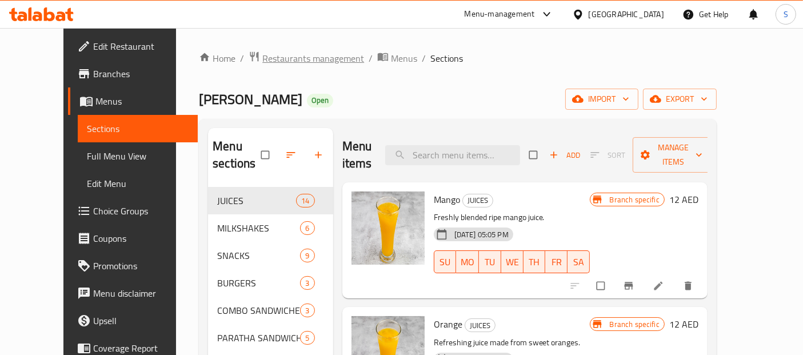
click at [263, 59] on span "Restaurants management" at bounding box center [313, 58] width 102 height 14
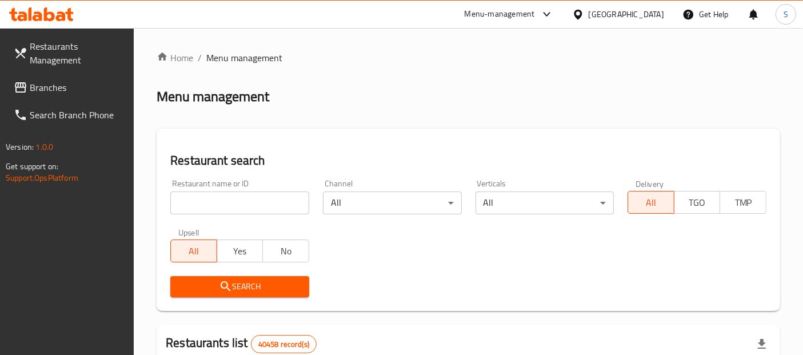
click at [230, 207] on input "search" at bounding box center [239, 202] width 139 height 23
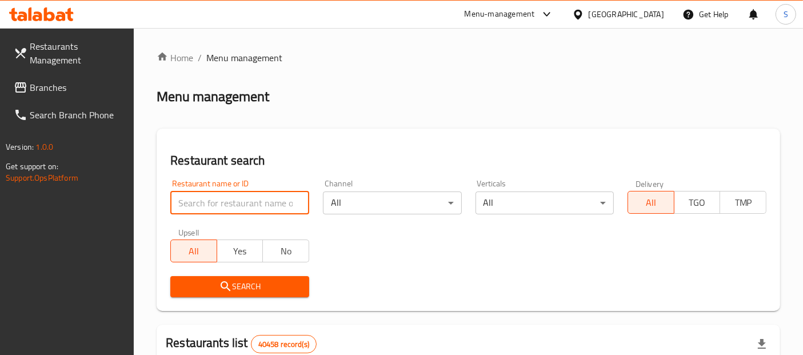
paste input "Zaater&co"
type input "Zaater&co"
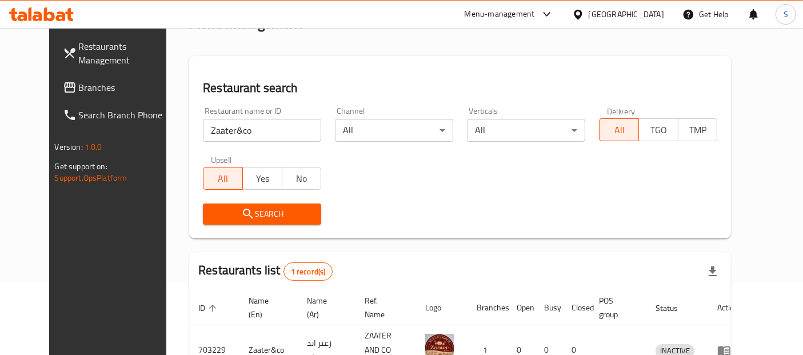
scroll to position [145, 0]
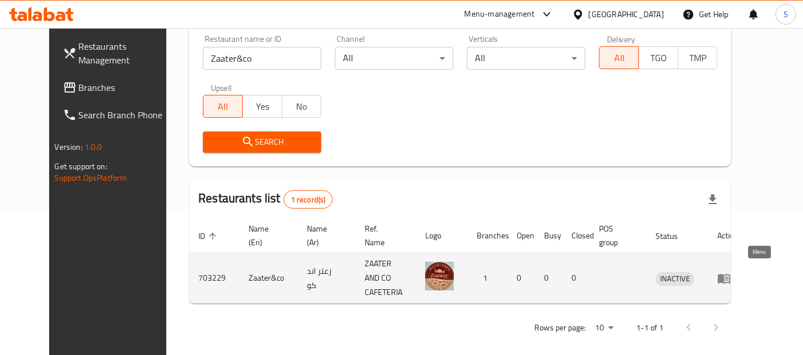
click at [729, 277] on icon "enhanced table" at bounding box center [727, 279] width 4 height 5
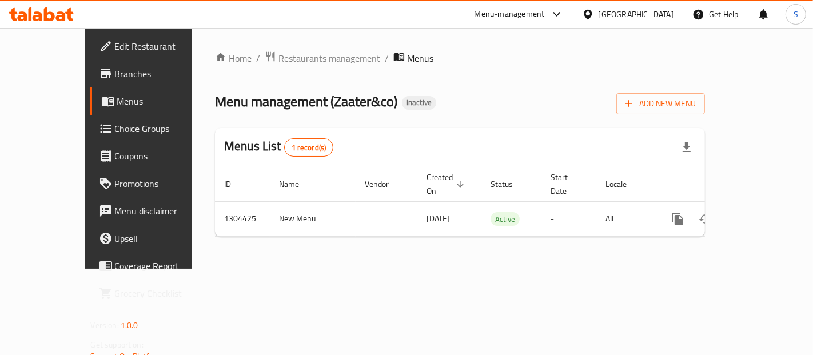
click at [313, 269] on div "Home / Restaurants management / Menus Menu management ( Zaater&co ) Inactive Ad…" at bounding box center [459, 148] width 535 height 241
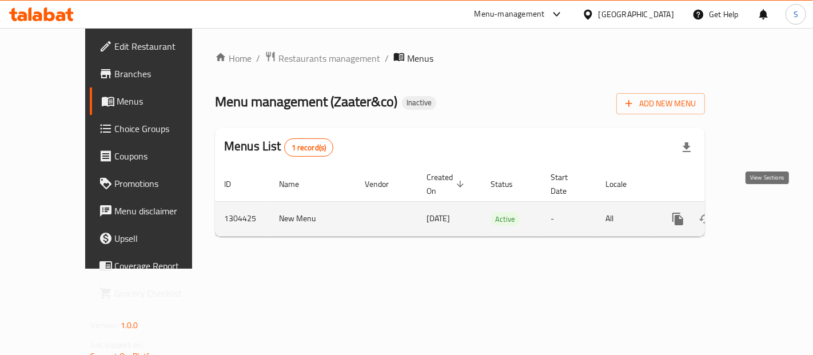
click at [764, 205] on link "enhanced table" at bounding box center [759, 218] width 27 height 27
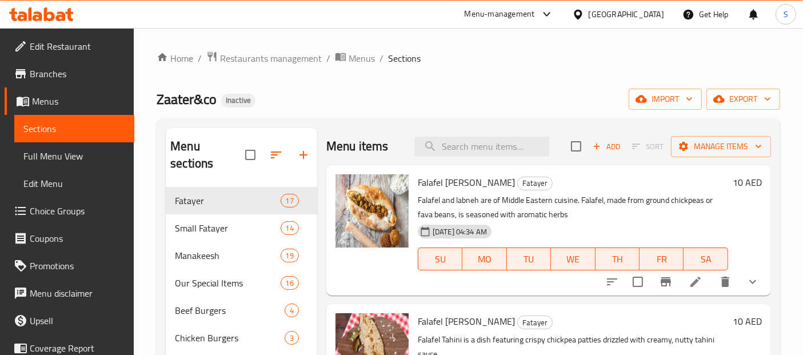
click at [71, 156] on span "Full Menu View" at bounding box center [74, 156] width 102 height 14
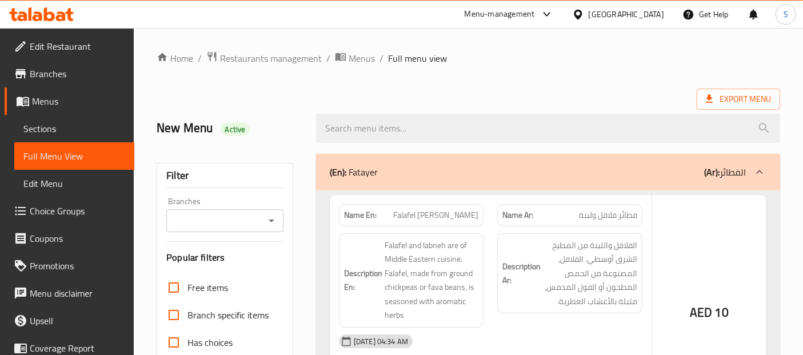
click at [734, 102] on span "Export Menu" at bounding box center [738, 99] width 65 height 14
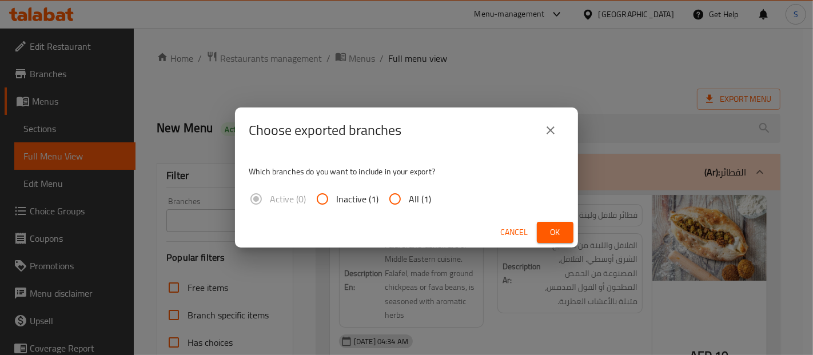
click at [401, 198] on input "All (1)" at bounding box center [394, 198] width 27 height 27
radio input "true"
click at [547, 229] on span "Ok" at bounding box center [555, 232] width 18 height 14
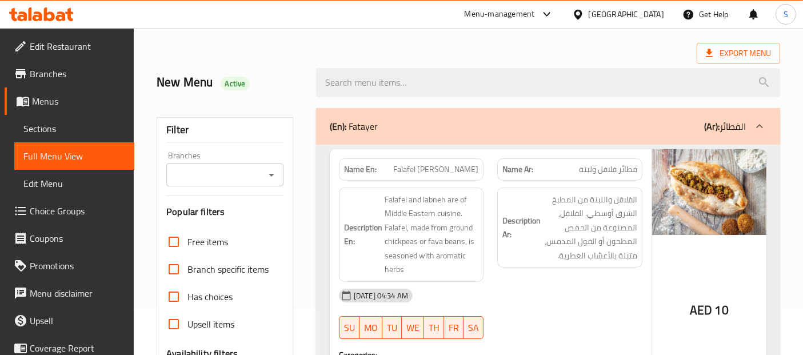
scroll to position [53, 0]
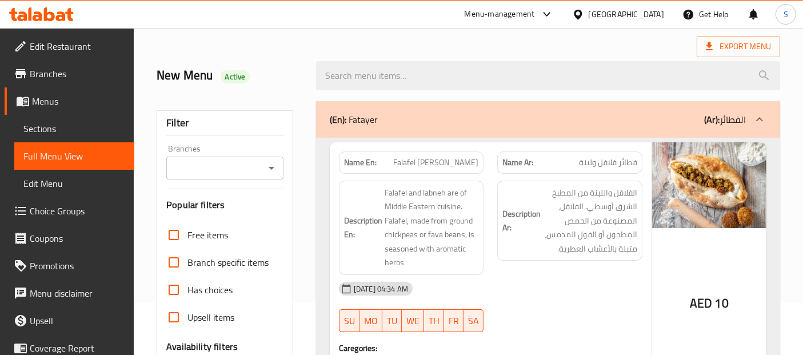
click at [420, 131] on div "(En): Fatayer (Ar): الفطائر" at bounding box center [548, 119] width 464 height 37
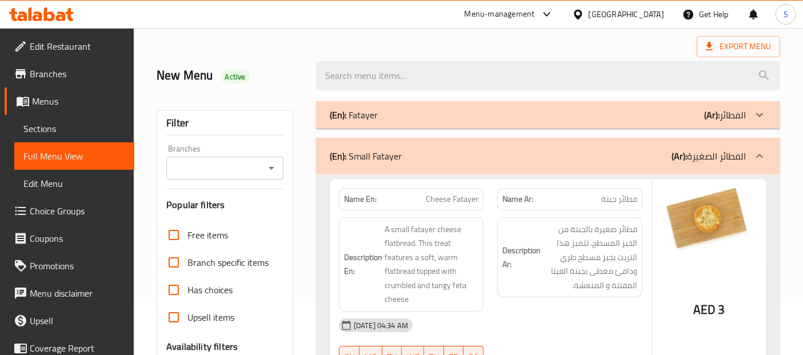
click at [447, 162] on div "(En): Small Fatayer (Ar): الفطائر الصغيرة" at bounding box center [548, 156] width 464 height 37
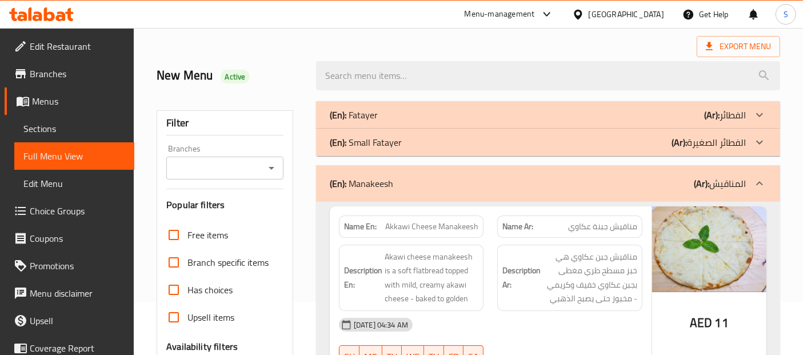
click at [449, 187] on div "(En): Manakeesh (Ar): المناقيش" at bounding box center [538, 184] width 416 height 14
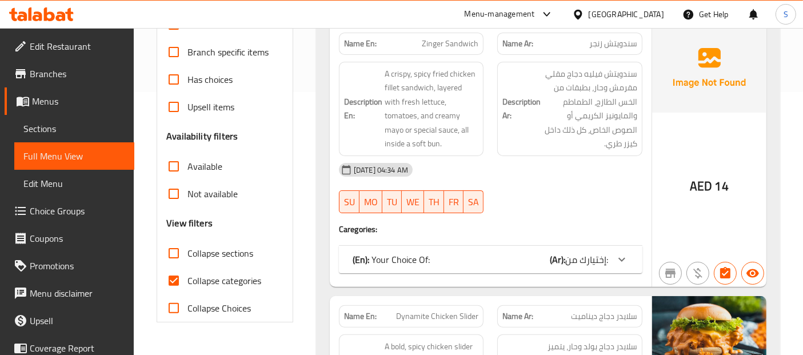
scroll to position [264, 0]
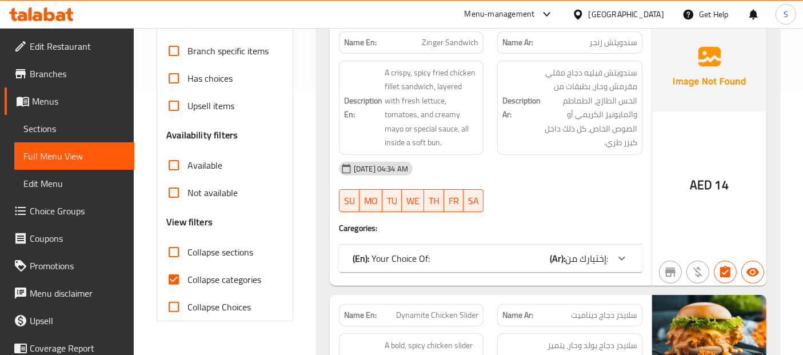
click at [595, 262] on span "إختيارك من:" at bounding box center [586, 258] width 43 height 17
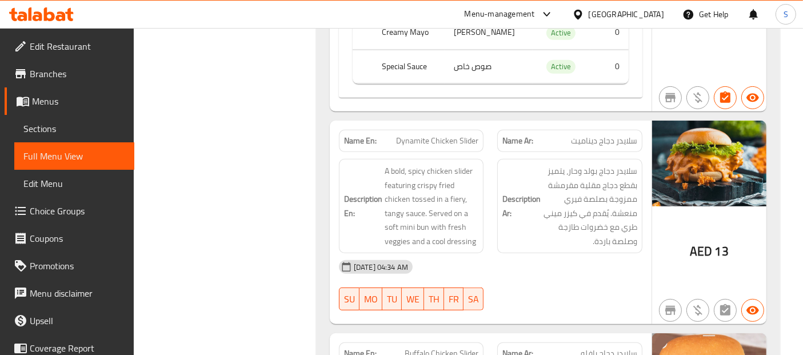
scroll to position [571, 0]
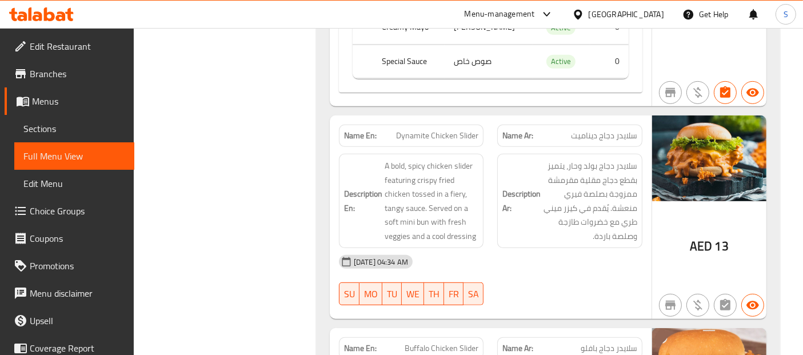
click at [585, 255] on div "10-08-2025 04:34 AM" at bounding box center [490, 261] width 317 height 27
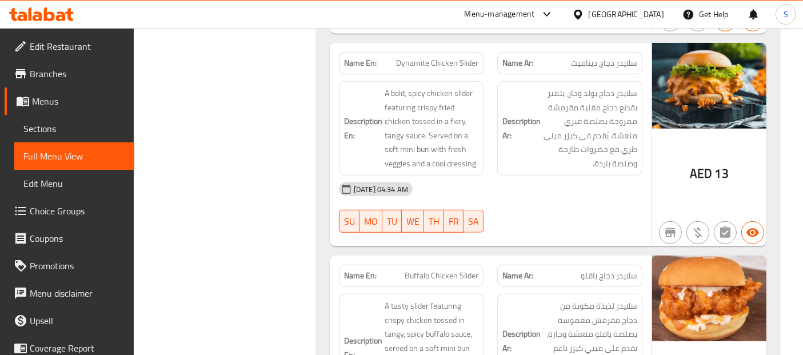
scroll to position [645, 0]
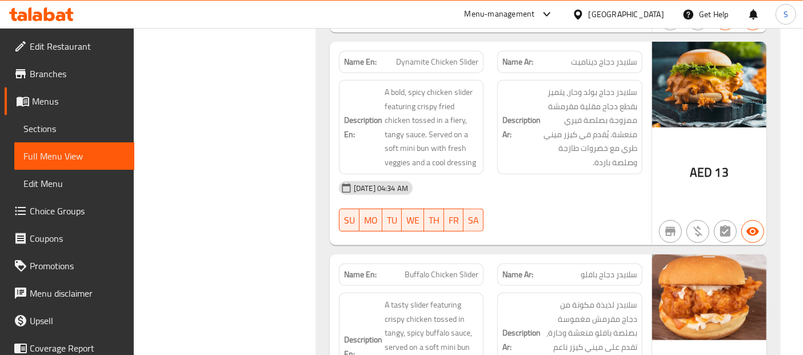
click at [585, 257] on div "Name Ar: سلايدر دجاج بافلو" at bounding box center [569, 275] width 159 height 36
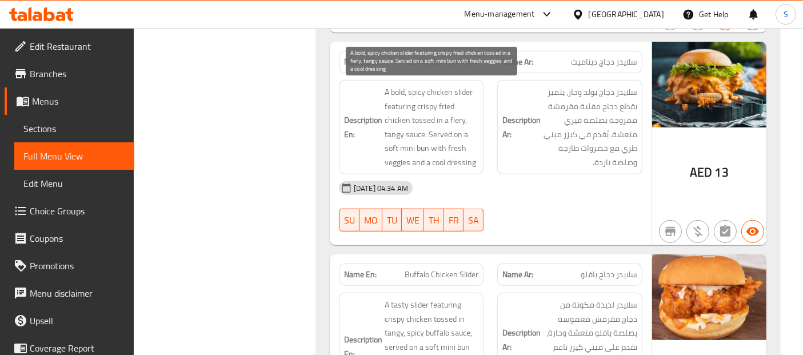
click at [465, 100] on span "A bold, spicy chicken slider featuring crispy fried chicken tossed in a fiery, …" at bounding box center [432, 127] width 94 height 84
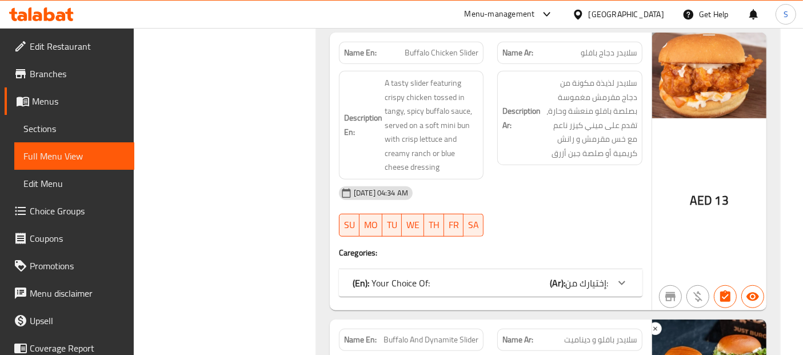
scroll to position [867, 0]
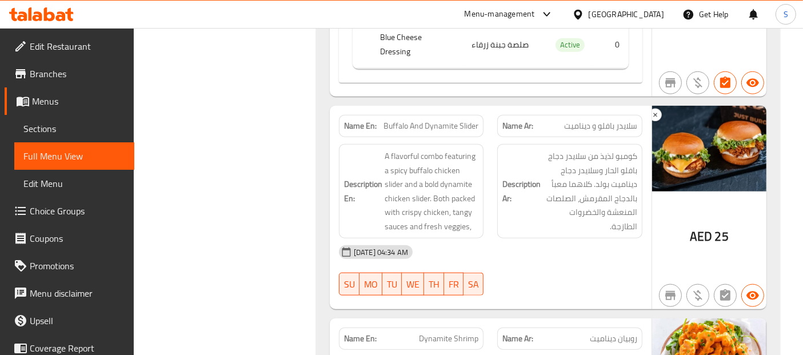
scroll to position [1217, 0]
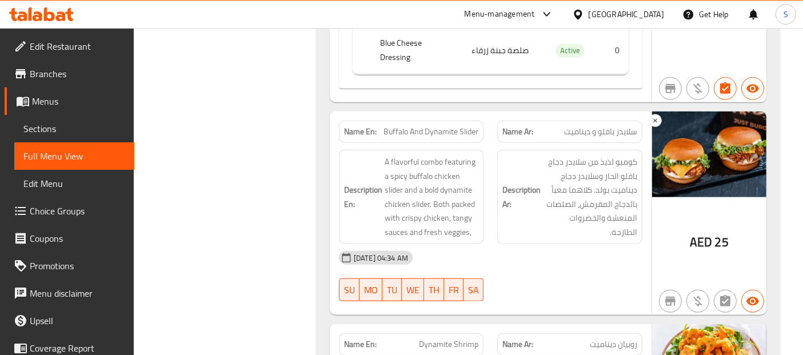
click at [509, 143] on div "Description Ar: كومبو لذيذ من سلايدر دجاج بافلو الحار وسلايدر دجاج ديناميت بولد…" at bounding box center [569, 197] width 159 height 108
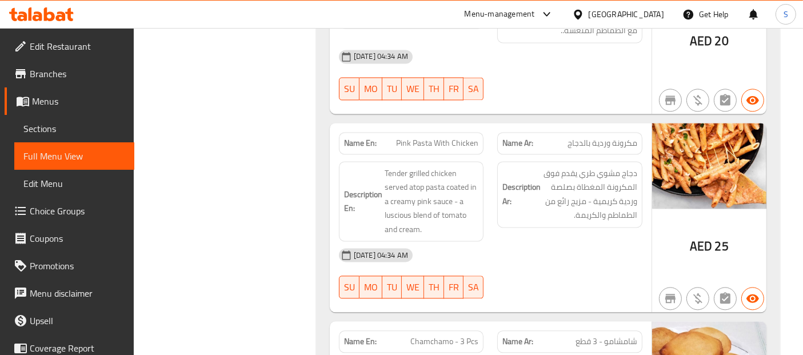
scroll to position [2440, 0]
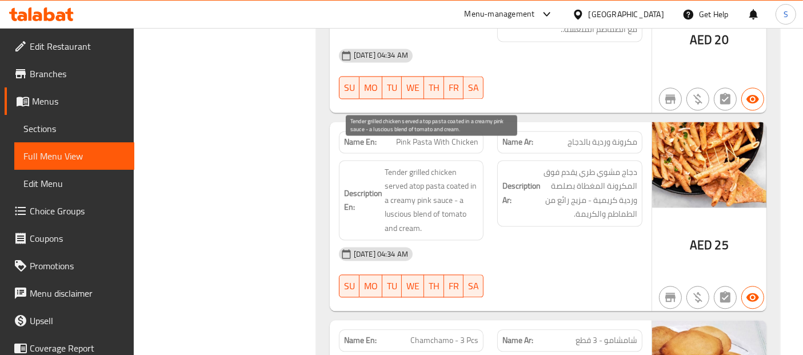
click at [398, 193] on span "Tender grilled chicken served atop pasta coated in a creamy pink sauce - a lusc…" at bounding box center [432, 200] width 94 height 70
copy span "luscious"
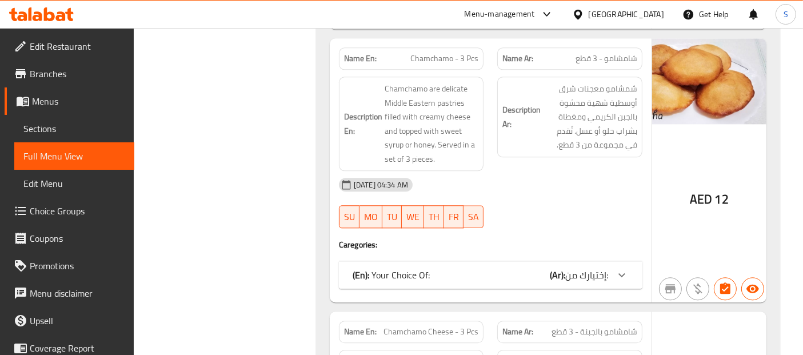
scroll to position [2726, 0]
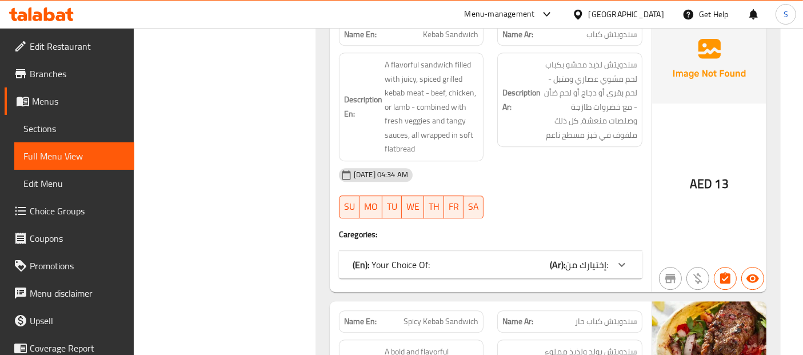
scroll to position [3382, 0]
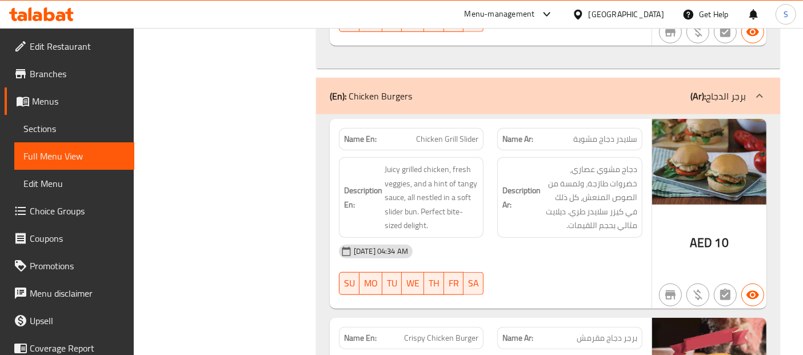
scroll to position [5223, 0]
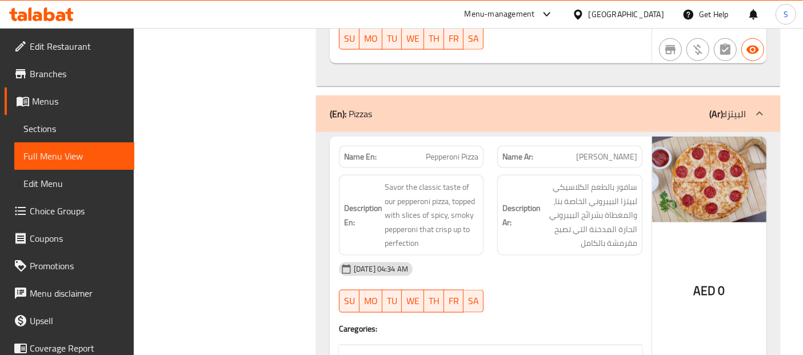
scroll to position [5890, 0]
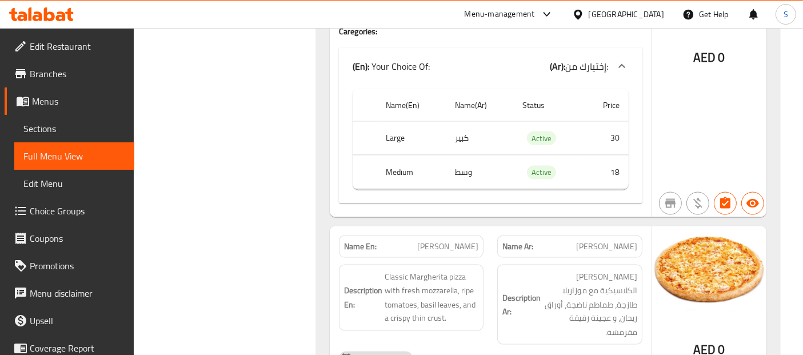
scroll to position [6186, 0]
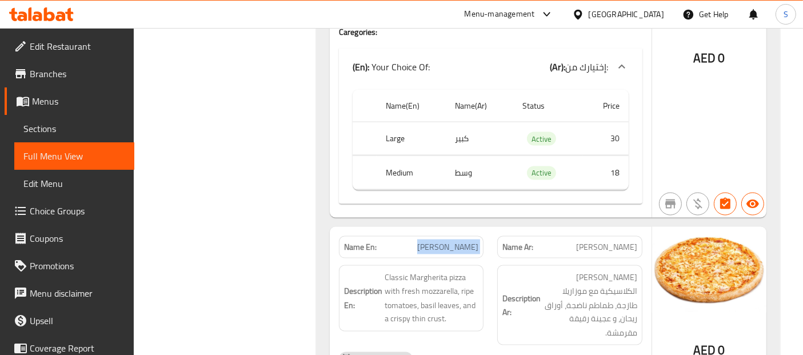
copy span "Margherita Pizza"
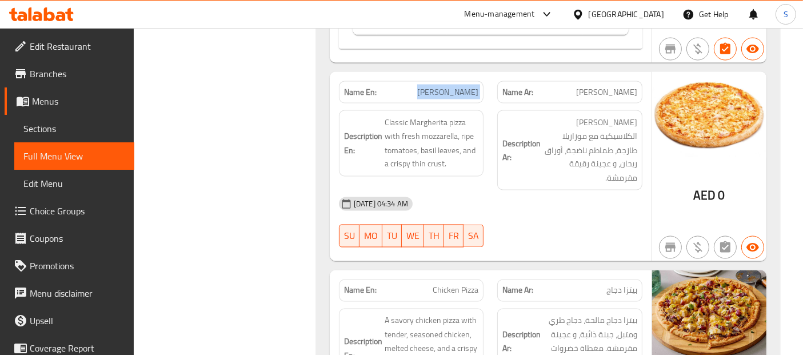
scroll to position [6356, 0]
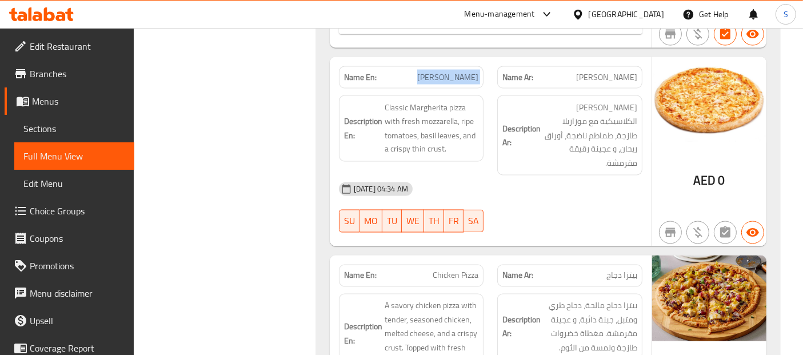
copy span "Chicken Pizza"
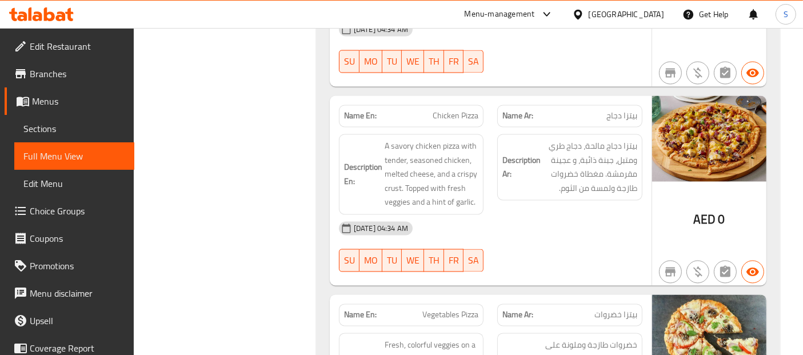
scroll to position [6525, 0]
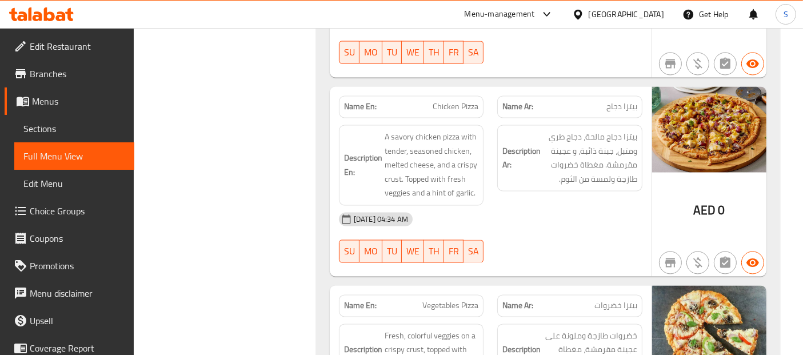
copy span "Vegetables Pizza"
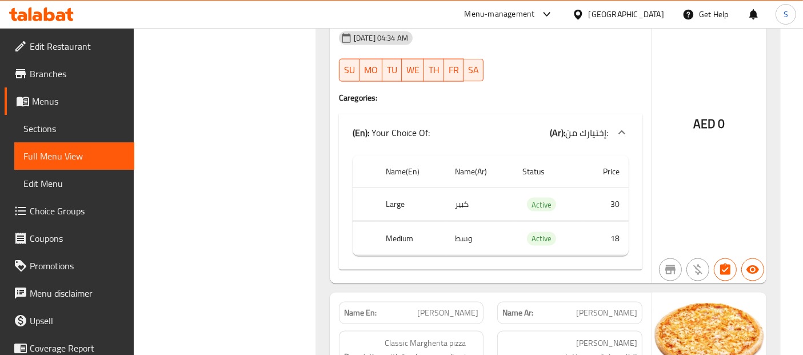
scroll to position [6112, 0]
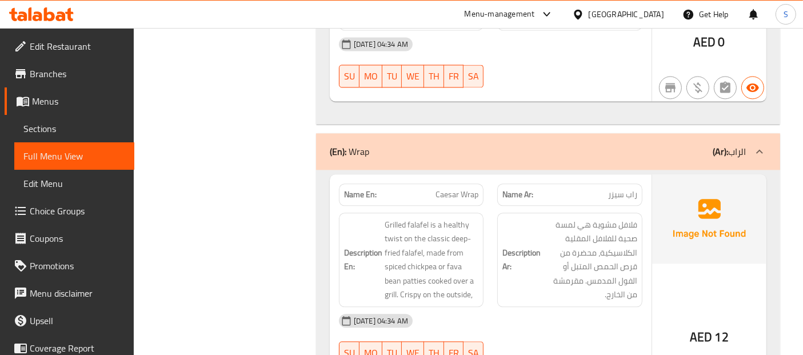
scroll to position [6885, 0]
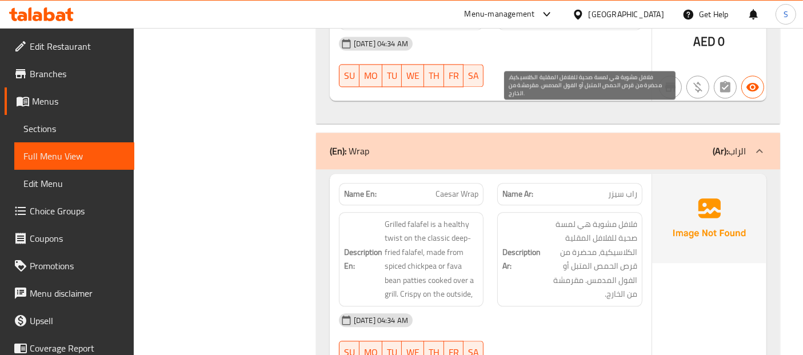
click at [606, 217] on span "فلافل مشوية هي لمسة صحية للفلافل المقلية الكلاسيكية، محضرة من قرص الحمص المتبل …" at bounding box center [590, 259] width 94 height 84
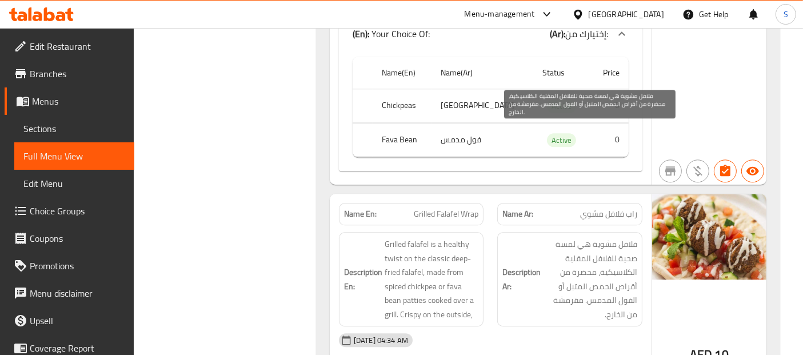
scroll to position [7291, 0]
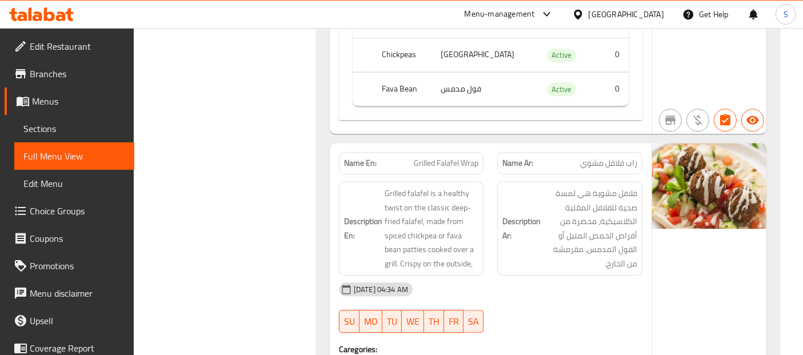
scroll to position [7342, 0]
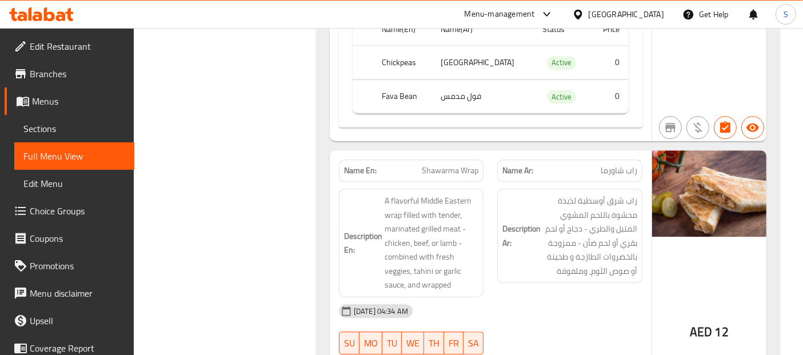
scroll to position [7712, 0]
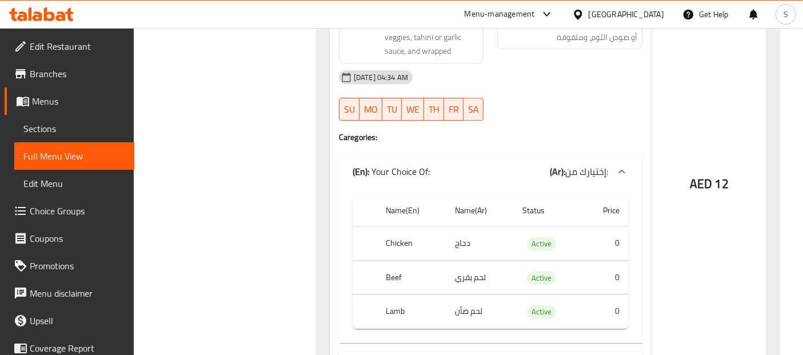
scroll to position [7956, 0]
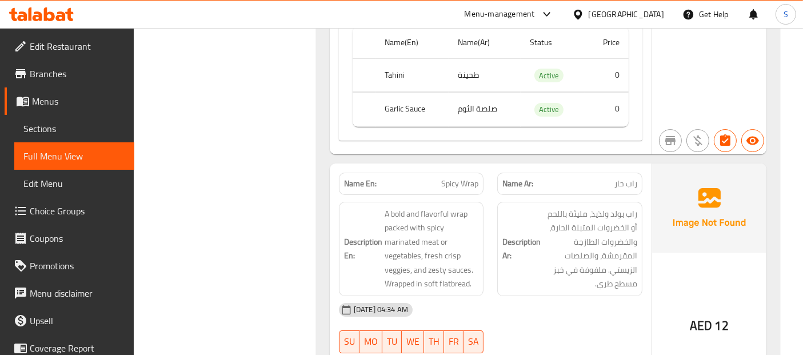
scroll to position [8315, 0]
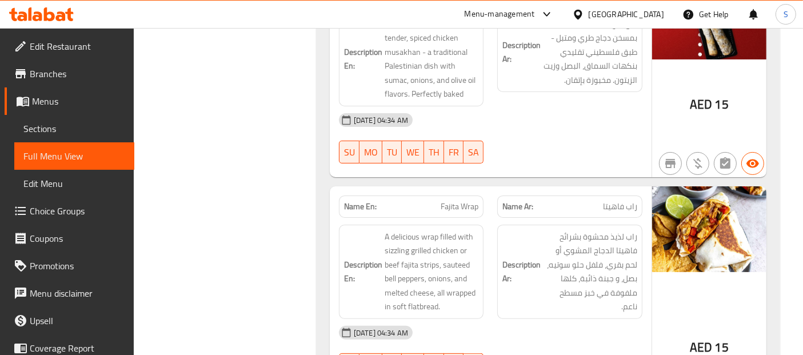
scroll to position [8919, 0]
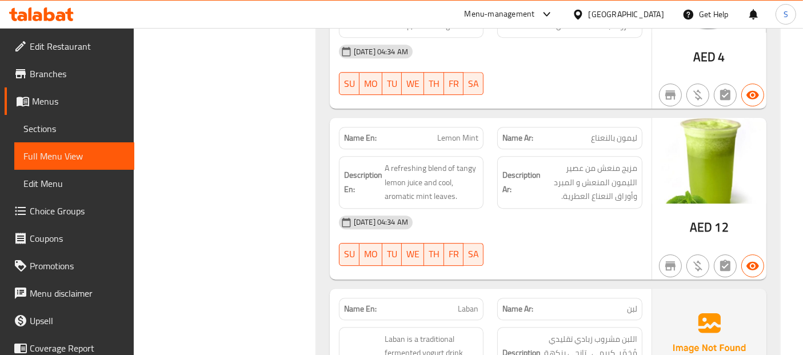
scroll to position [12098, 0]
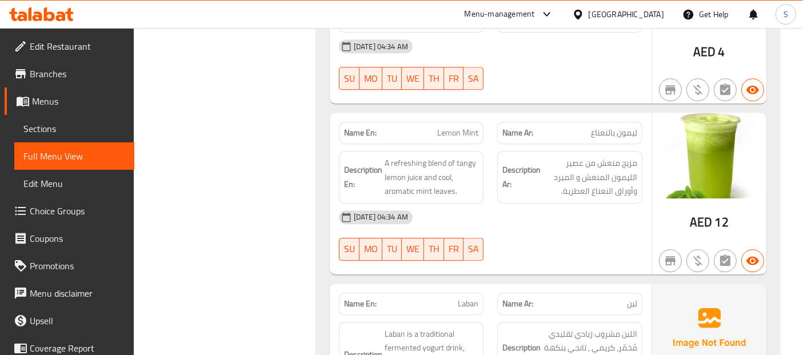
click at [94, 125] on span "Sections" at bounding box center [74, 129] width 102 height 14
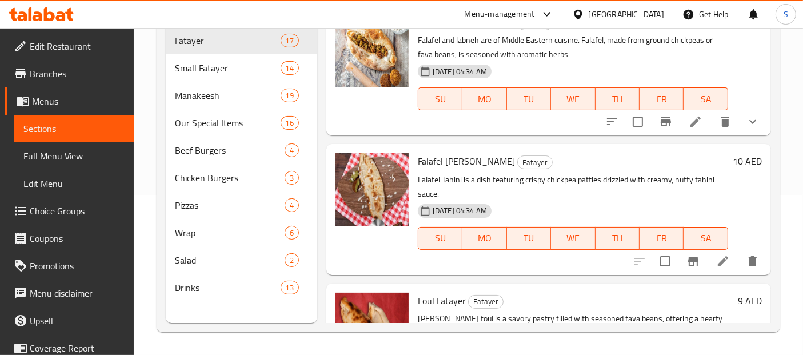
scroll to position [159, 0]
click at [194, 199] on span "Pizzas" at bounding box center [214, 206] width 78 height 14
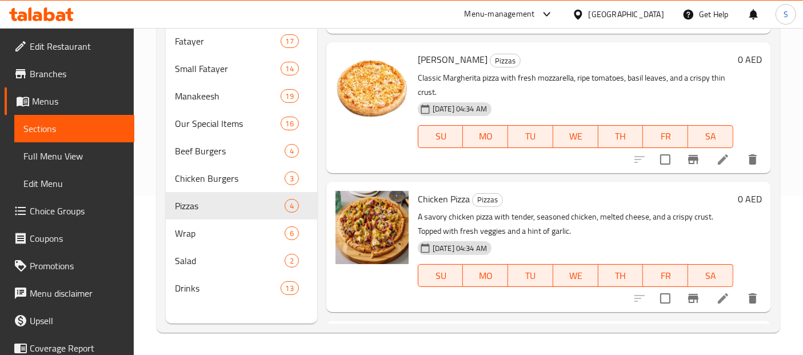
scroll to position [127, 0]
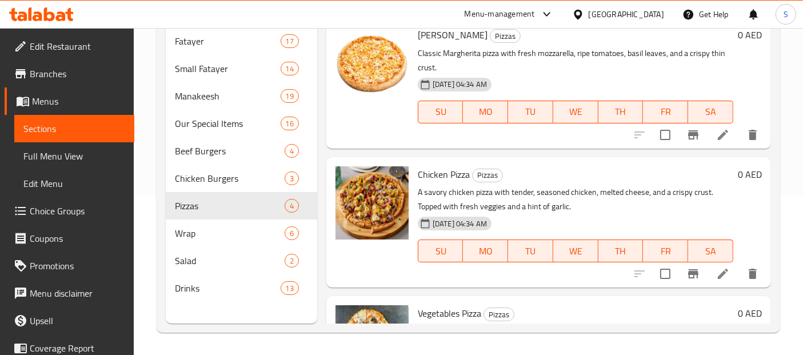
click at [722, 134] on li at bounding box center [723, 135] width 32 height 21
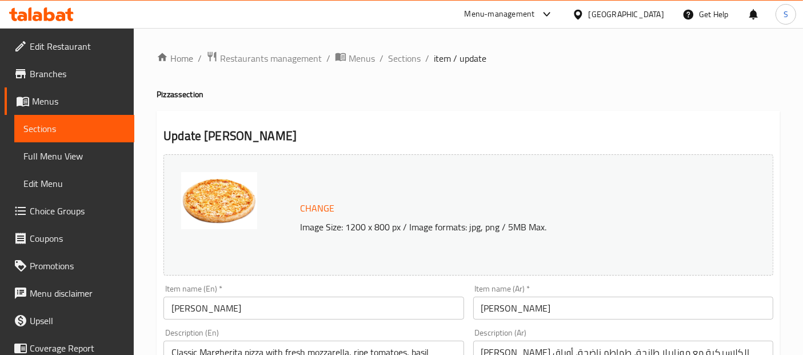
scroll to position [467, 0]
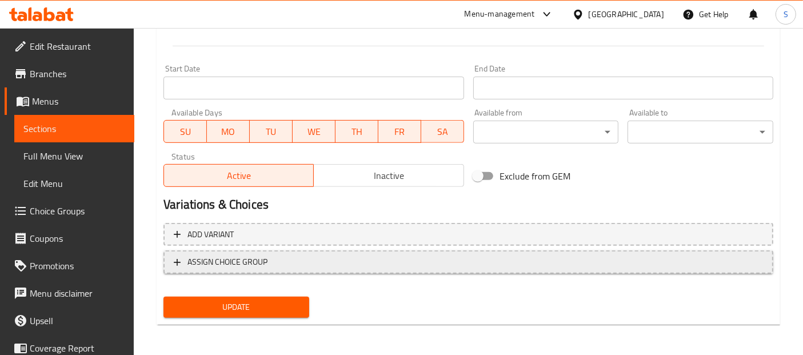
click at [420, 266] on span "ASSIGN CHOICE GROUP" at bounding box center [468, 262] width 589 height 14
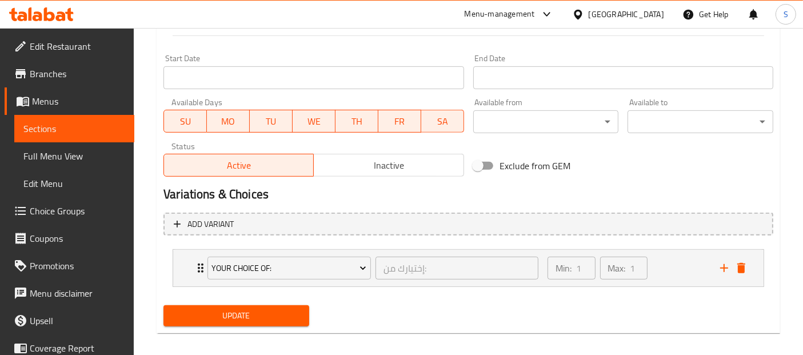
scroll to position [486, 0]
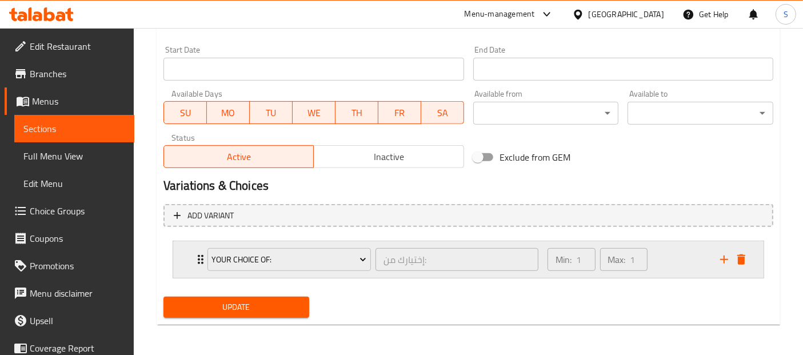
click at [664, 257] on div "Min: 1 ​ Max: 1 ​" at bounding box center [627, 259] width 173 height 37
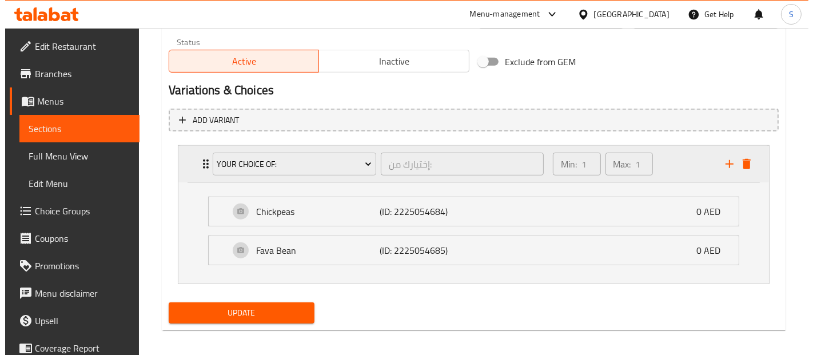
scroll to position [587, 0]
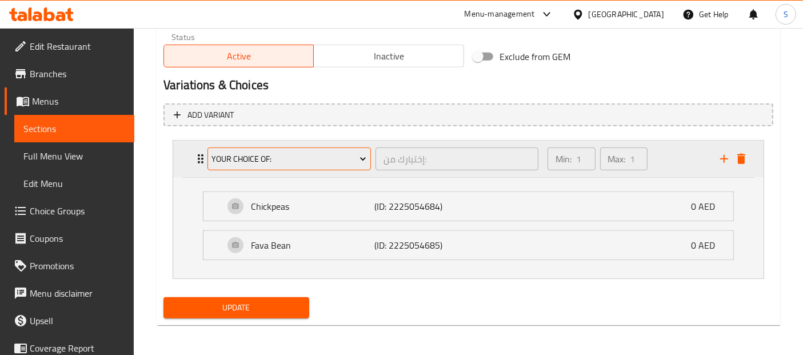
click at [283, 157] on span "Your Choice Of:" at bounding box center [289, 159] width 155 height 14
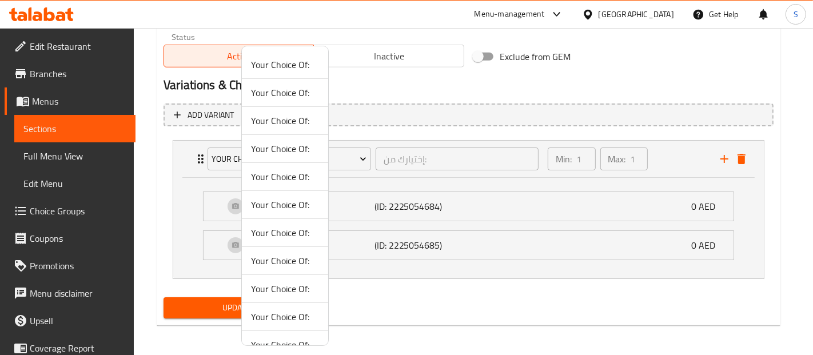
scroll to position [43, 0]
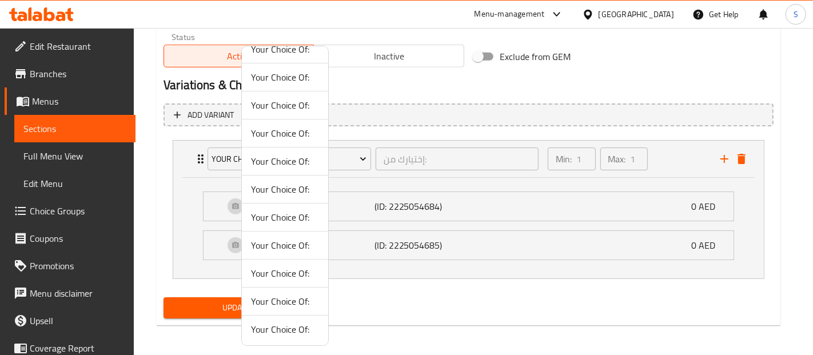
click at [282, 205] on li "Your Choice Of:" at bounding box center [285, 217] width 86 height 28
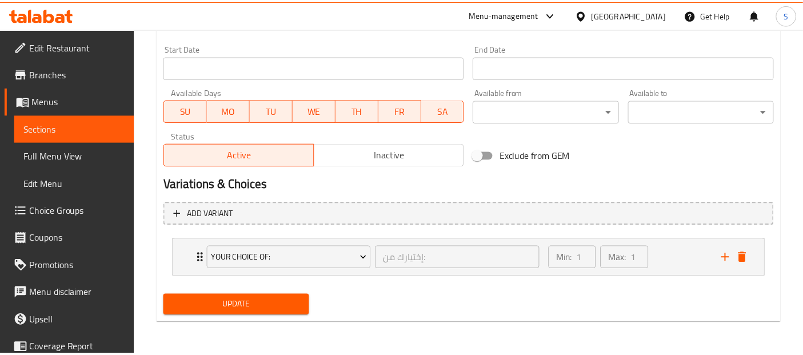
scroll to position [486, 0]
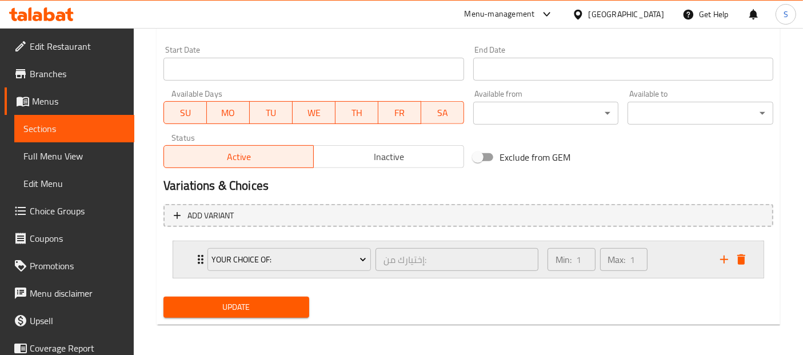
click at [694, 274] on div "Min: 1 ​ Max: 1 ​" at bounding box center [627, 259] width 173 height 37
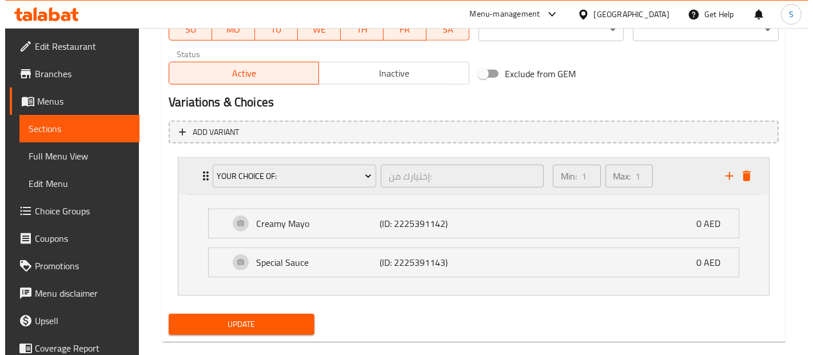
scroll to position [587, 0]
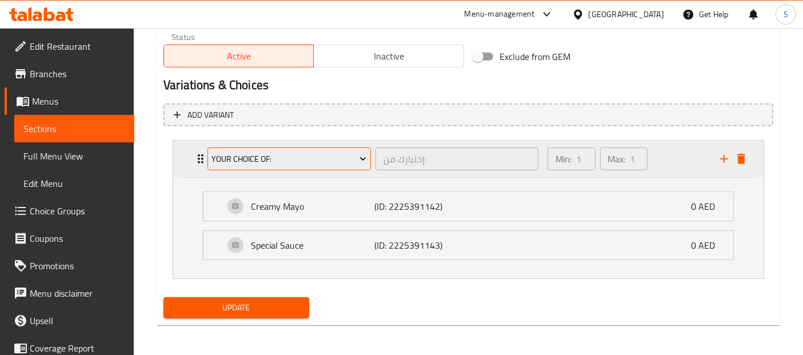
click at [362, 161] on icon "Expand" at bounding box center [362, 158] width 11 height 11
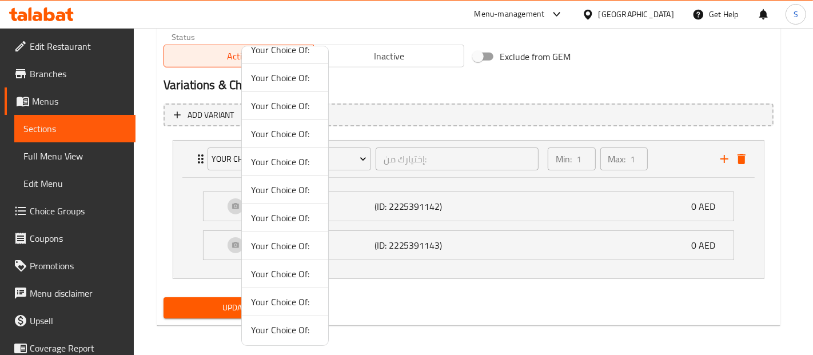
scroll to position [43, 0]
click at [289, 299] on span "Your Choice Of:" at bounding box center [285, 301] width 68 height 14
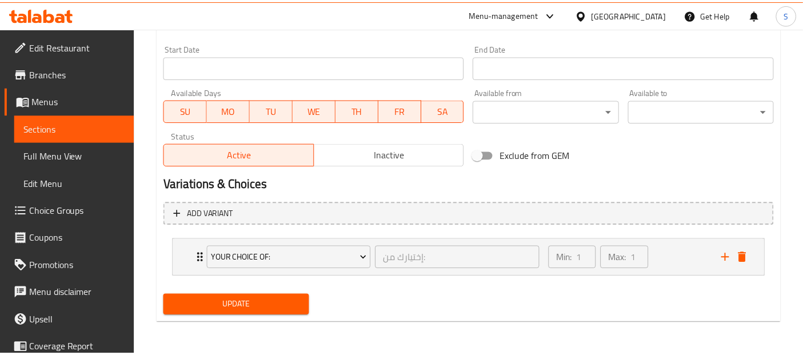
scroll to position [486, 0]
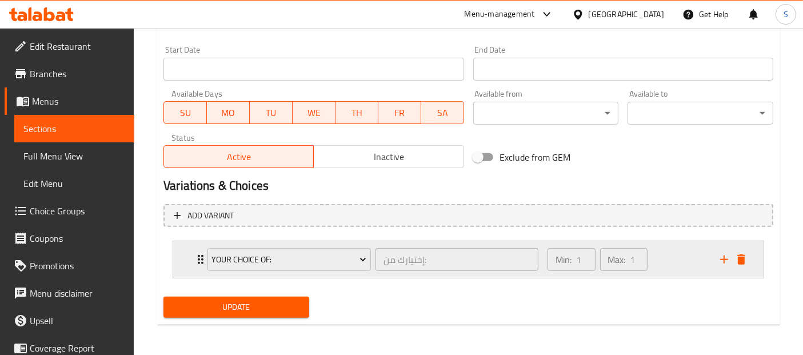
click at [681, 254] on div "Min: 1 ​ Max: 1 ​" at bounding box center [627, 259] width 173 height 37
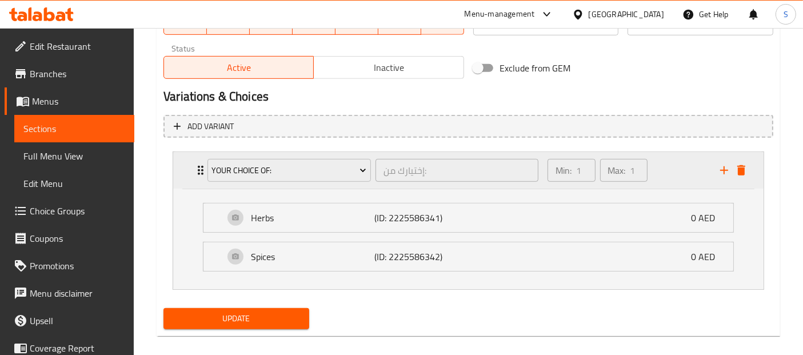
scroll to position [587, 0]
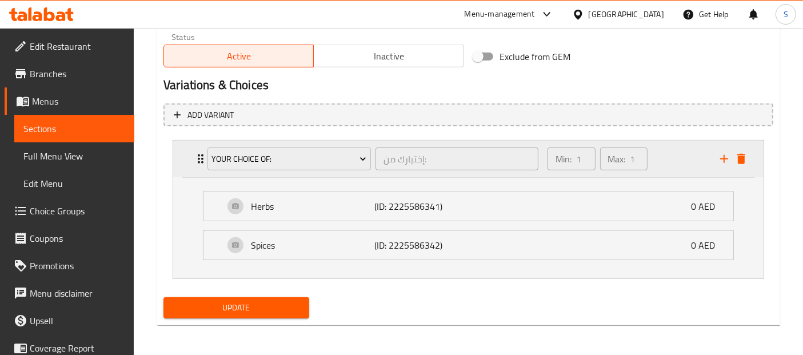
click at [343, 145] on div "Your Choice Of:" at bounding box center [289, 158] width 168 height 27
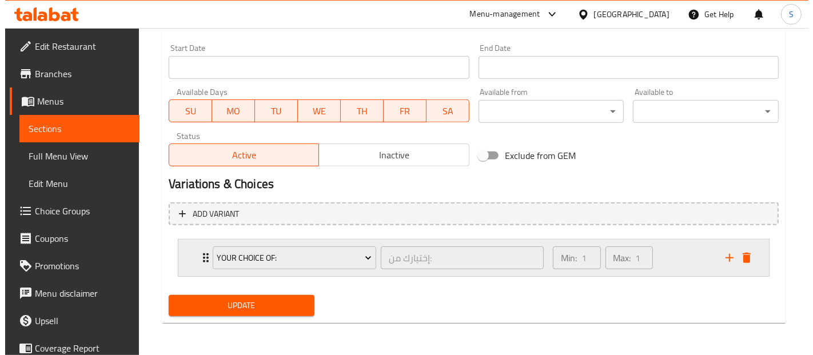
scroll to position [486, 0]
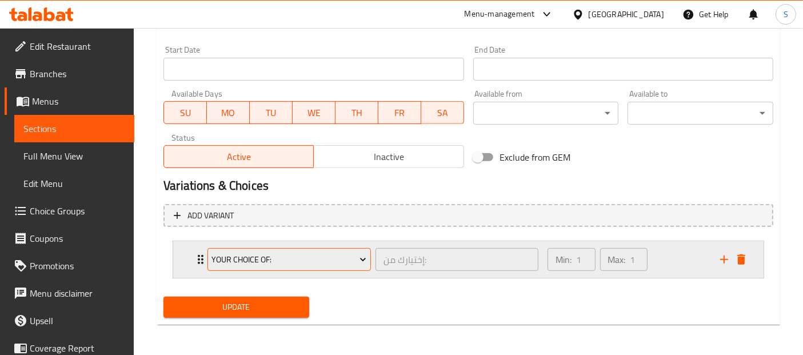
click at [279, 260] on span "Your Choice Of:" at bounding box center [289, 260] width 155 height 14
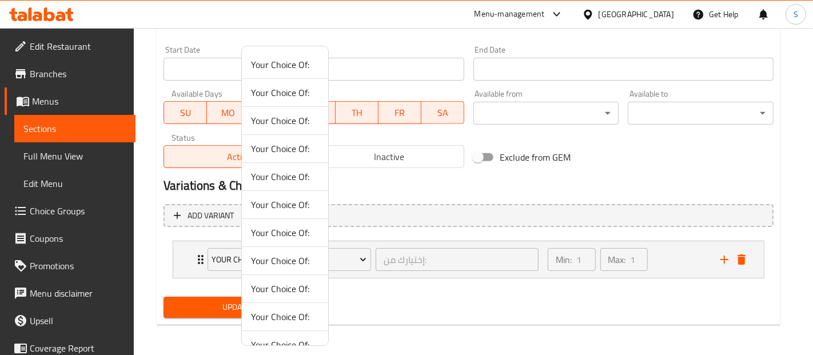
click at [287, 62] on span "Your Choice Of:" at bounding box center [285, 65] width 68 height 14
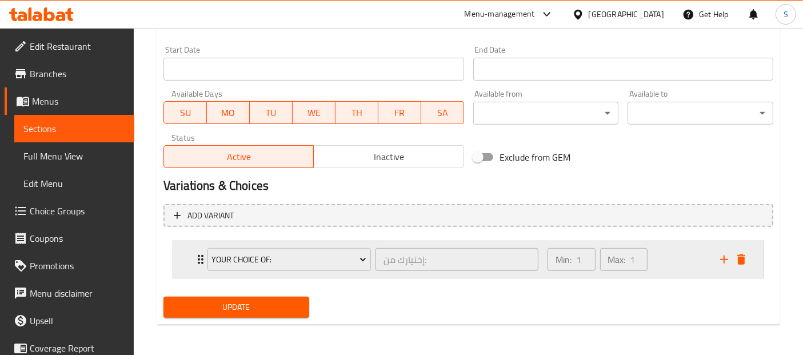
click at [673, 262] on div "Min: 1 ​ Max: 1 ​" at bounding box center [627, 259] width 173 height 37
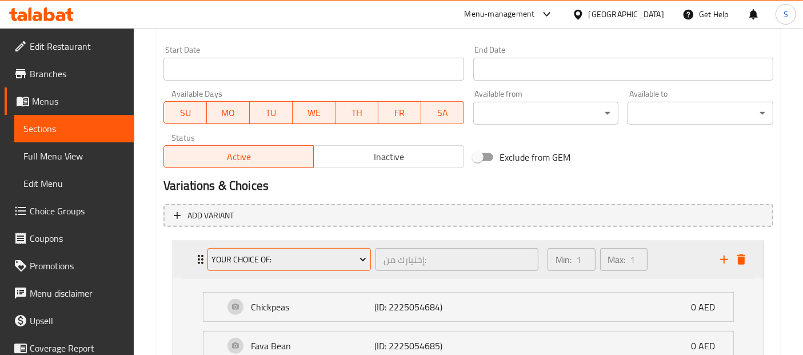
click at [348, 254] on span "Your Choice Of:" at bounding box center [289, 260] width 155 height 14
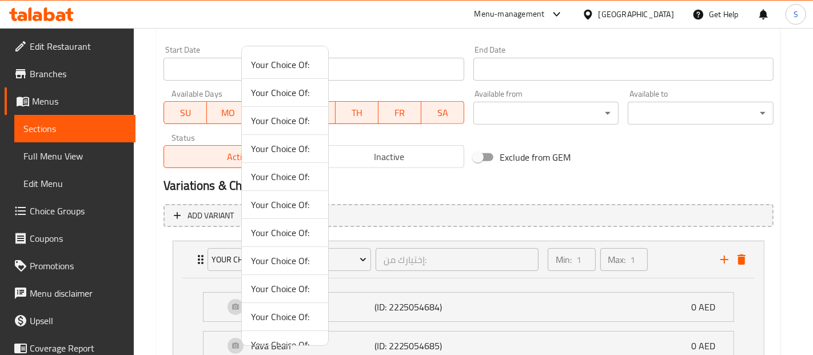
click at [292, 94] on span "Your Choice Of:" at bounding box center [285, 93] width 68 height 14
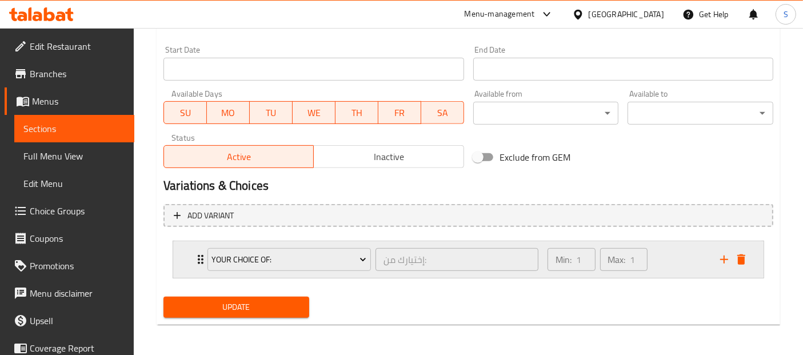
click at [669, 258] on div "Min: 1 ​ Max: 1 ​" at bounding box center [627, 259] width 173 height 37
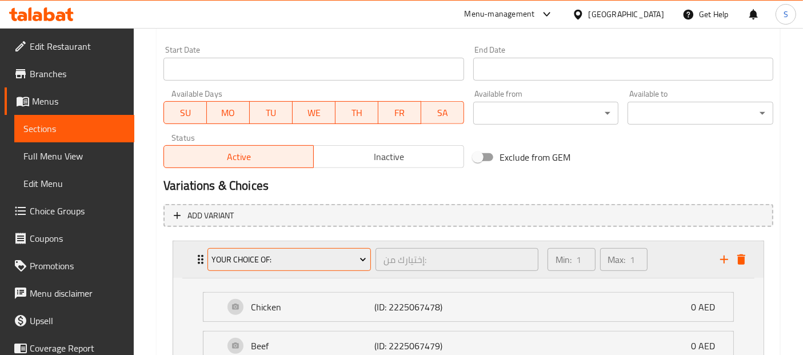
click at [313, 257] on span "Your Choice Of:" at bounding box center [289, 260] width 155 height 14
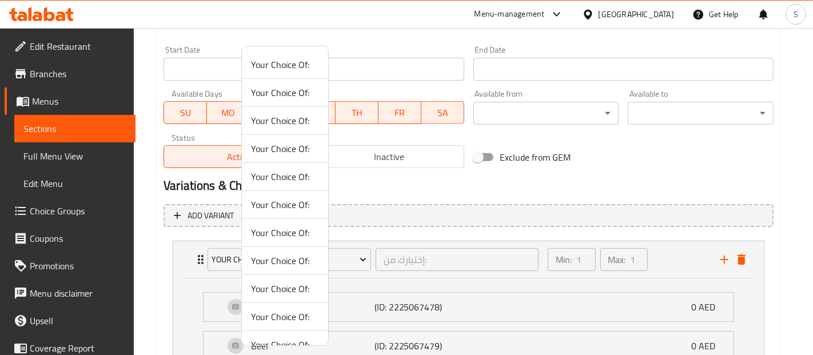
click at [288, 181] on span "Your Choice Of:" at bounding box center [285, 177] width 68 height 14
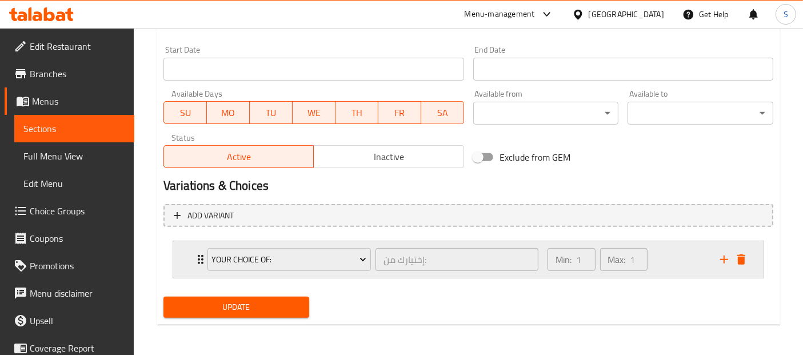
click at [669, 254] on div "Min: 1 ​ Max: 1 ​" at bounding box center [627, 259] width 173 height 37
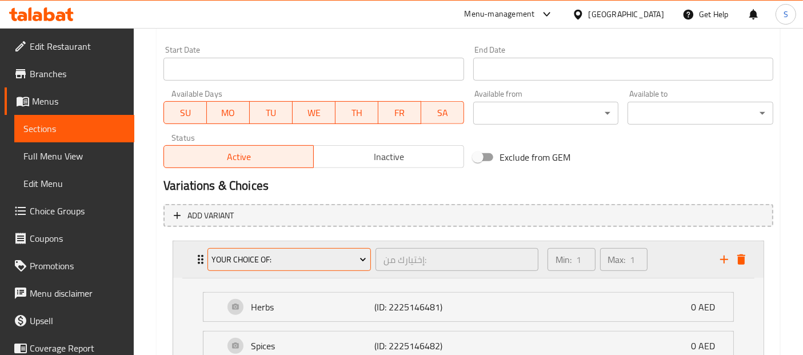
click at [319, 265] on button "Your Choice Of:" at bounding box center [288, 259] width 163 height 23
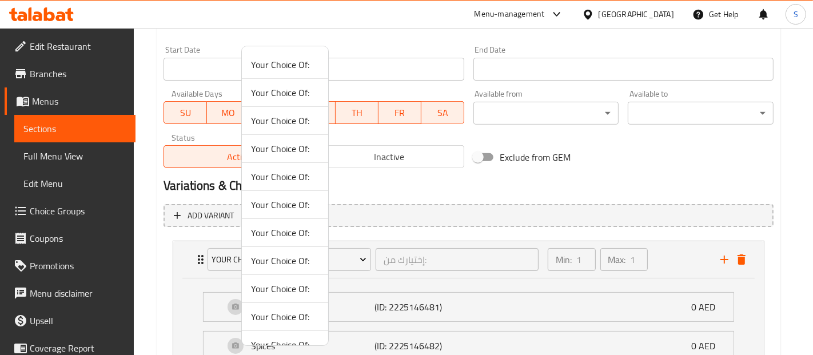
click at [282, 202] on span "Your Choice Of:" at bounding box center [285, 205] width 68 height 14
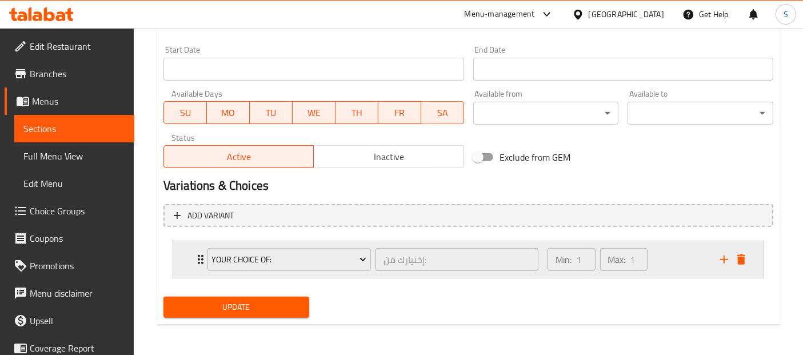
click at [656, 251] on div "Min: 1 ​ Max: 1 ​" at bounding box center [627, 259] width 173 height 37
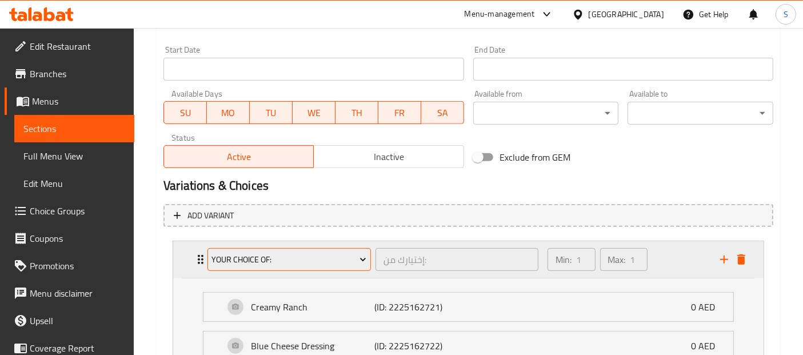
click at [309, 259] on span "Your Choice Of:" at bounding box center [289, 260] width 155 height 14
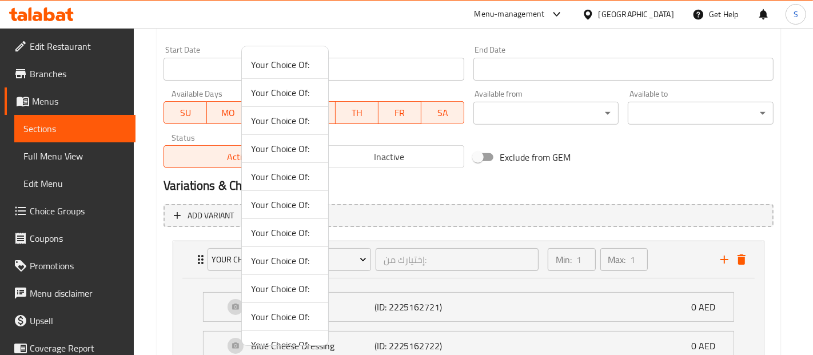
click at [294, 229] on span "Your Choice Of:" at bounding box center [285, 233] width 68 height 14
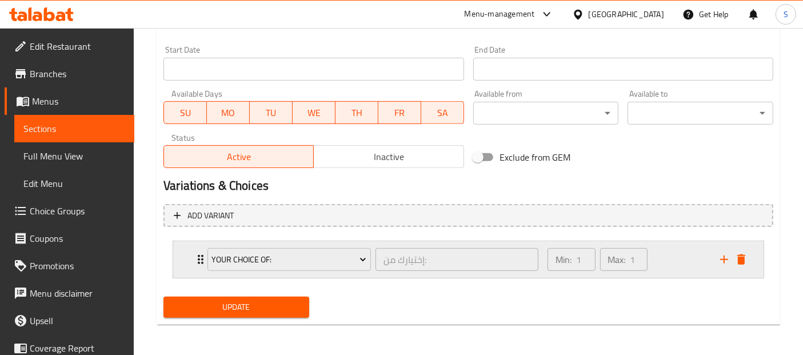
click at [669, 260] on div "Min: 1 ​ Max: 1 ​" at bounding box center [627, 259] width 173 height 37
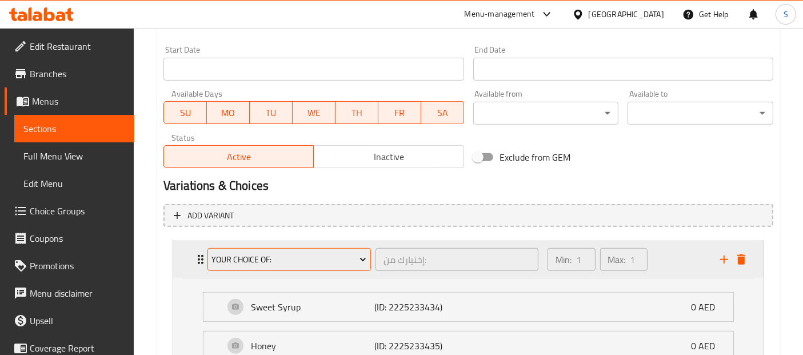
click at [336, 266] on button "Your Choice Of:" at bounding box center [288, 259] width 163 height 23
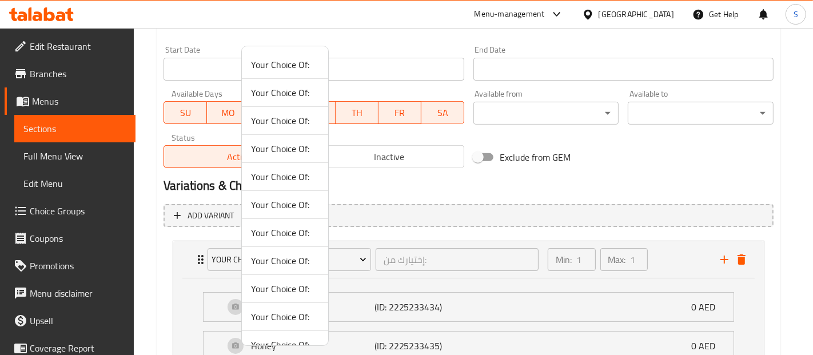
click at [278, 287] on span "Your Choice Of:" at bounding box center [285, 289] width 68 height 14
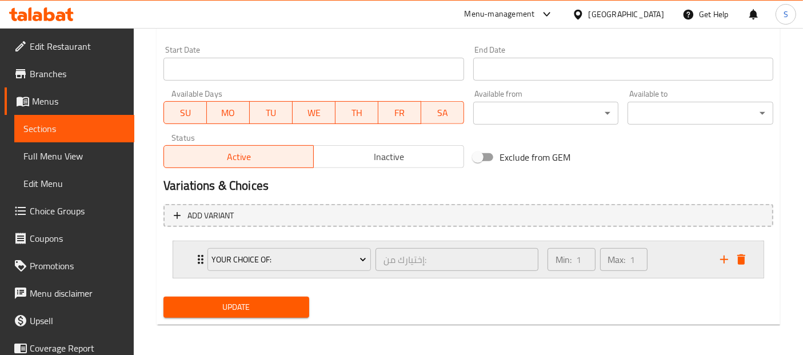
click at [669, 267] on div "Min: 1 ​ Max: 1 ​" at bounding box center [627, 259] width 173 height 37
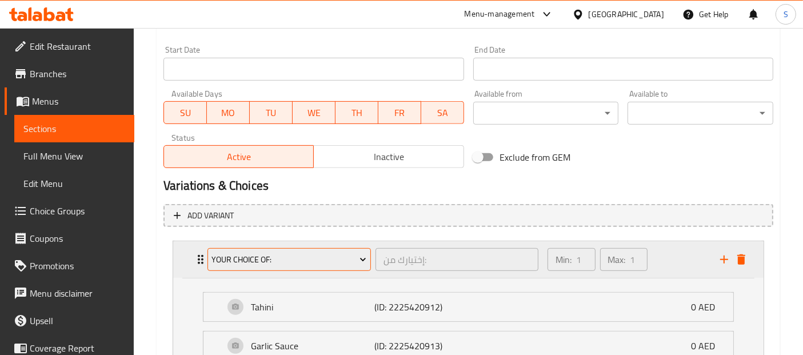
click at [315, 254] on span "Your Choice Of:" at bounding box center [289, 260] width 155 height 14
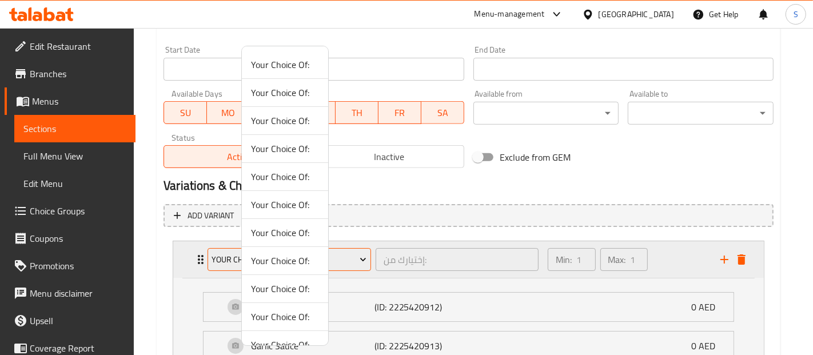
scroll to position [43, 0]
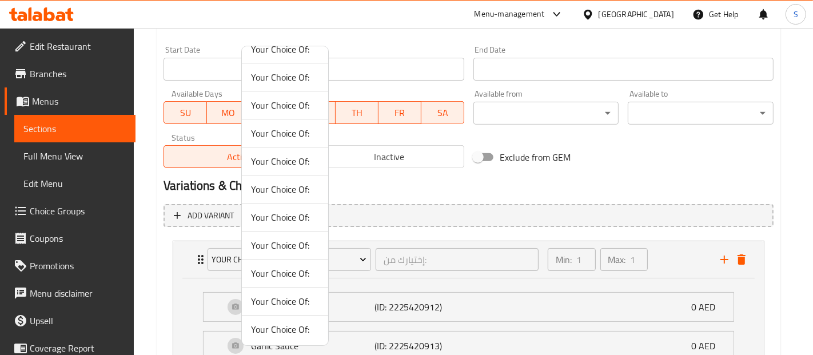
click at [282, 275] on span "Your Choice Of:" at bounding box center [285, 273] width 68 height 14
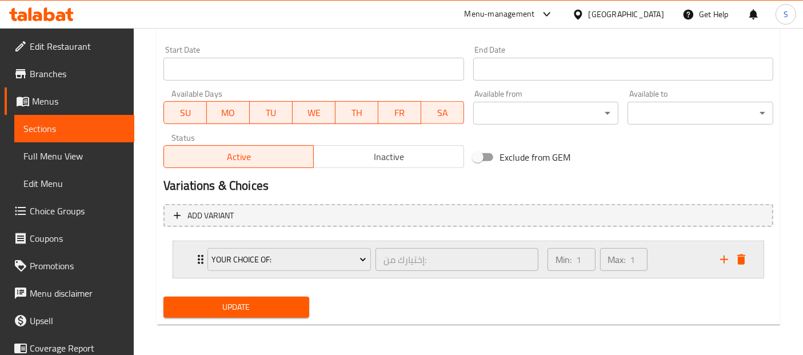
click at [689, 255] on div "Min: 1 ​ Max: 1 ​" at bounding box center [627, 259] width 173 height 37
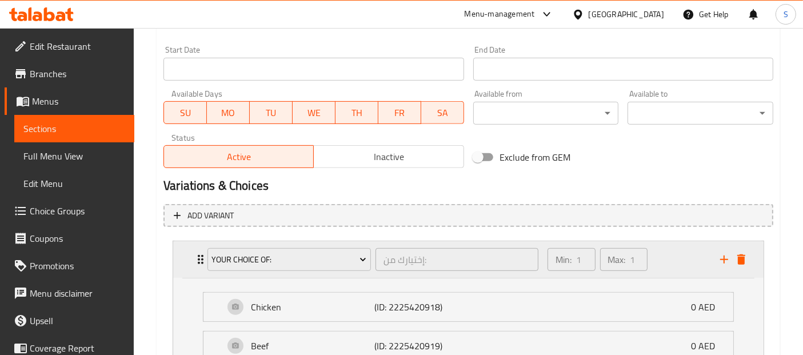
click at [339, 271] on div "Your Choice Of:" at bounding box center [289, 259] width 168 height 27
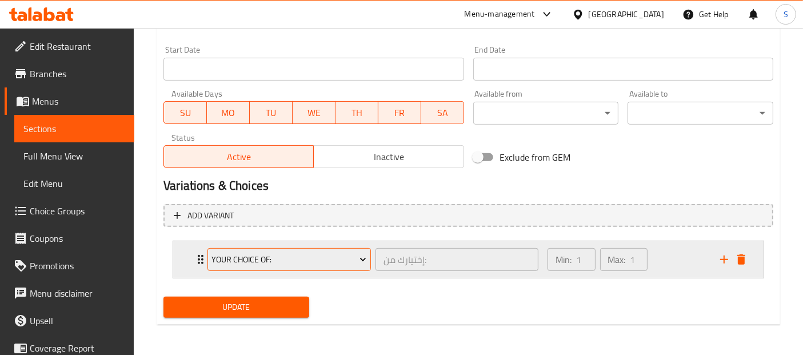
click at [302, 253] on span "Your Choice Of:" at bounding box center [289, 260] width 155 height 14
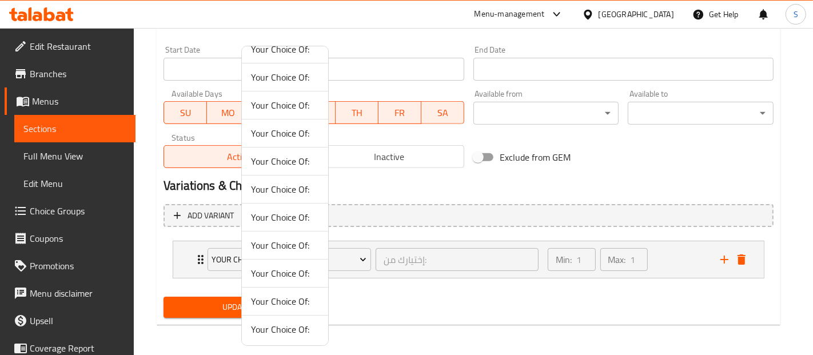
click at [293, 298] on span "Your Choice Of:" at bounding box center [285, 301] width 68 height 14
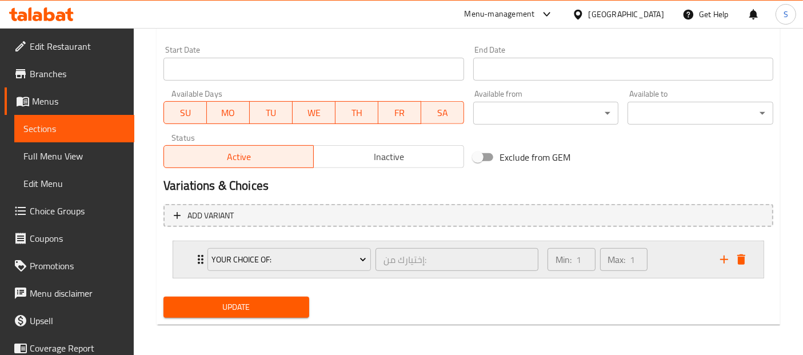
click at [665, 267] on div "Min: 1 ​ Max: 1 ​" at bounding box center [627, 259] width 173 height 37
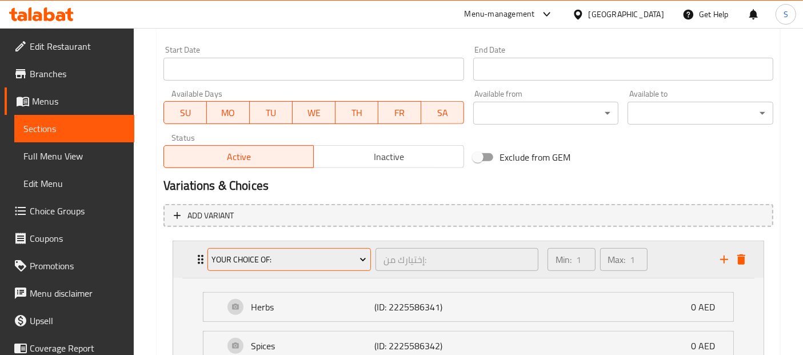
click at [345, 259] on span "Your Choice Of:" at bounding box center [289, 260] width 155 height 14
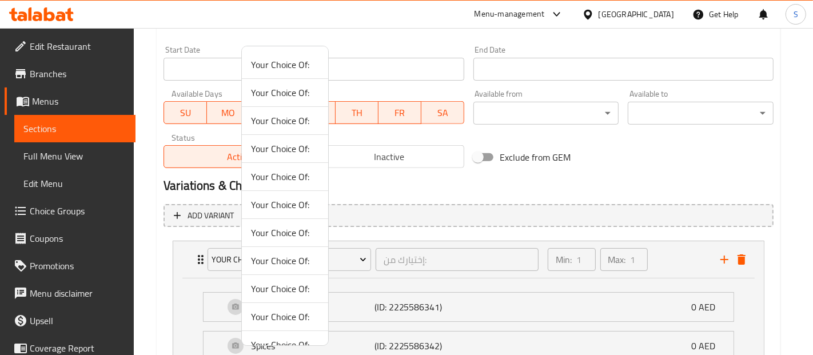
click at [297, 160] on li "Your Choice Of:" at bounding box center [285, 149] width 86 height 28
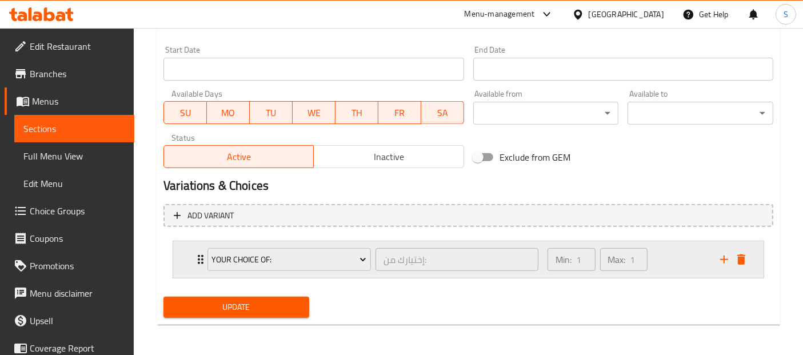
click at [660, 253] on div "Min: 1 ​ Max: 1 ​" at bounding box center [627, 259] width 173 height 37
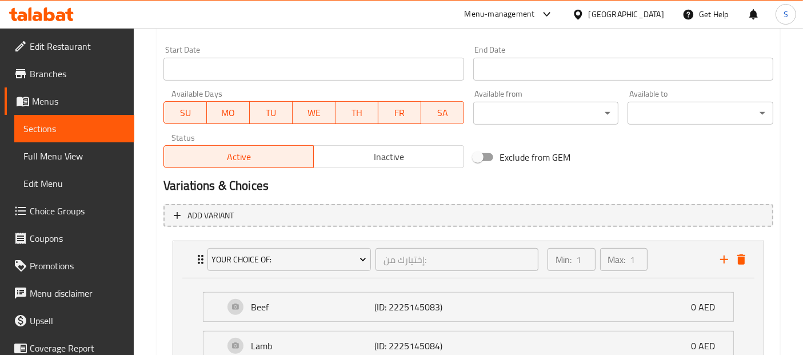
click at [674, 173] on div "Variations & Choices" at bounding box center [468, 186] width 619 height 26
click at [83, 214] on span "Choice Groups" at bounding box center [77, 211] width 95 height 14
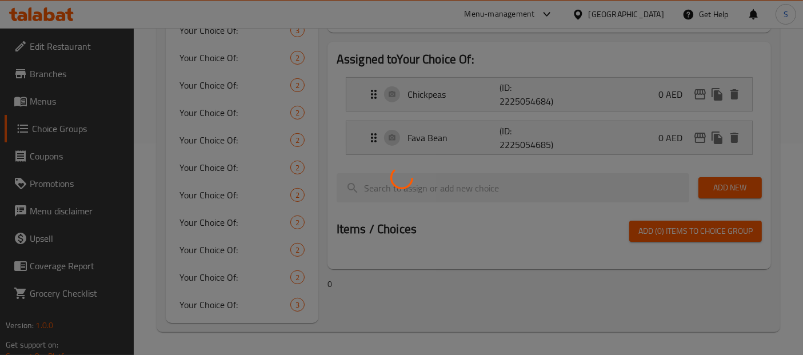
scroll to position [161, 0]
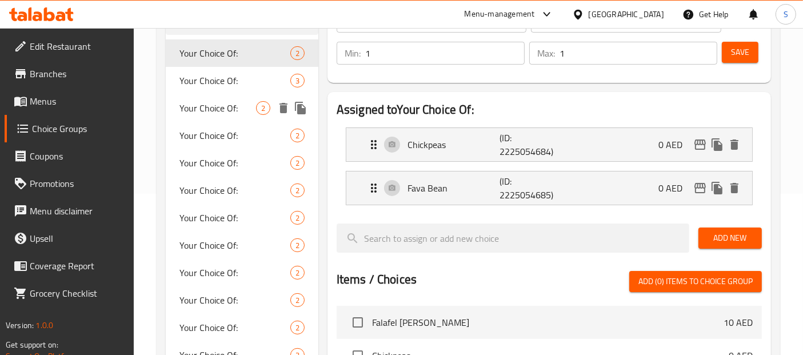
click at [219, 105] on span "Your Choice Of:" at bounding box center [217, 108] width 77 height 14
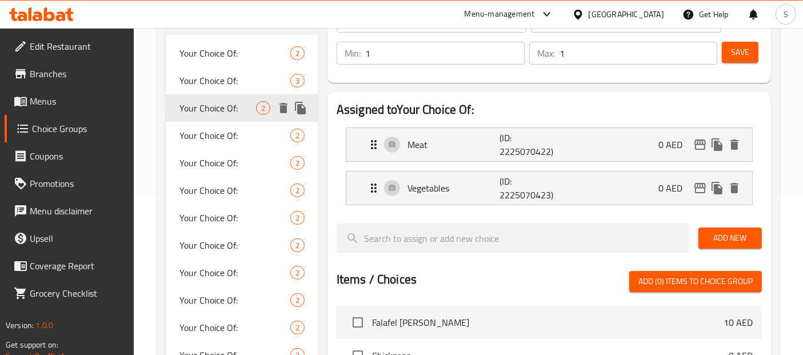
type input "Your Choice Of:"
type input "إختيارك من:"
click at [223, 133] on span "Your Choice Of:" at bounding box center [217, 136] width 77 height 14
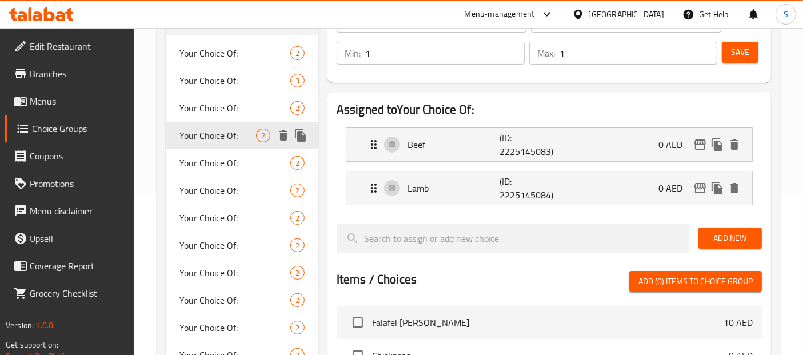
type input "Your Choice Of:"
type input "إختيارك من:"
click at [223, 151] on div "Your Choice Of: 2" at bounding box center [242, 162] width 153 height 27
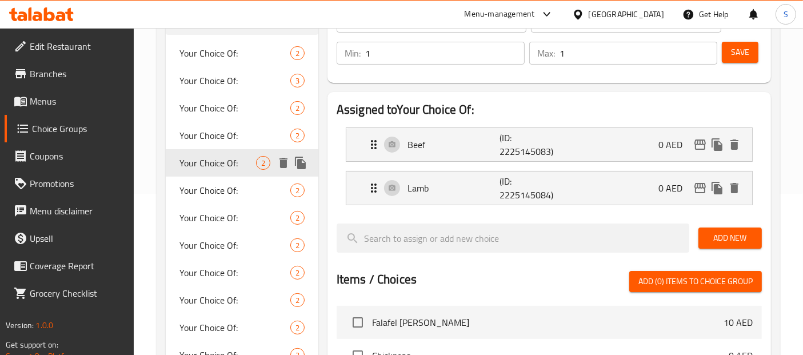
type input "Your Choice Of:"
type input "إختيارك من:"
click at [223, 192] on span "Your Choice Of:" at bounding box center [217, 190] width 77 height 14
type input "Your Choice Of:"
type input "إختيارك من:"
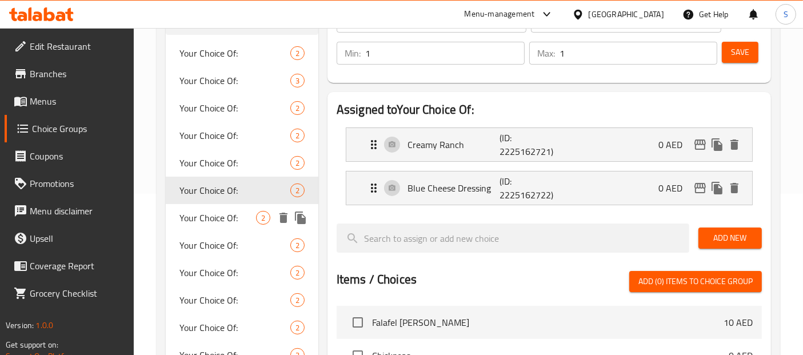
click at [223, 207] on div "Your Choice Of: 2" at bounding box center [242, 217] width 153 height 27
type input "Your Choice Of:"
type input "إختيارك من:"
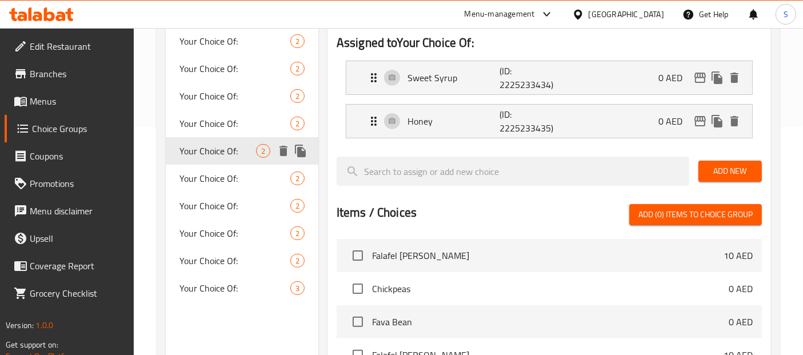
scroll to position [257, 0]
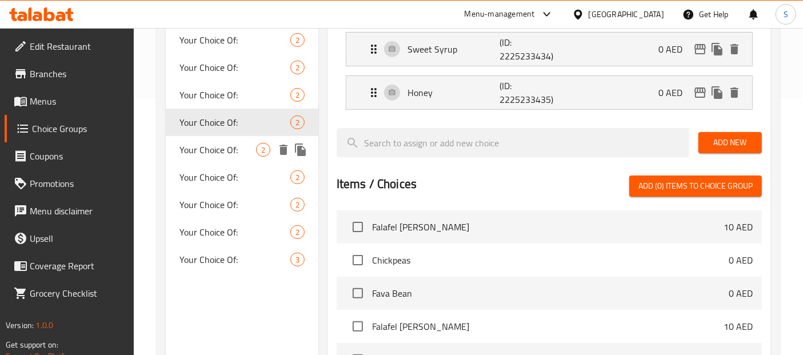
click at [218, 151] on span "Your Choice Of:" at bounding box center [217, 150] width 77 height 14
type input "Your Choice Of:"
type input "إختيارك من:"
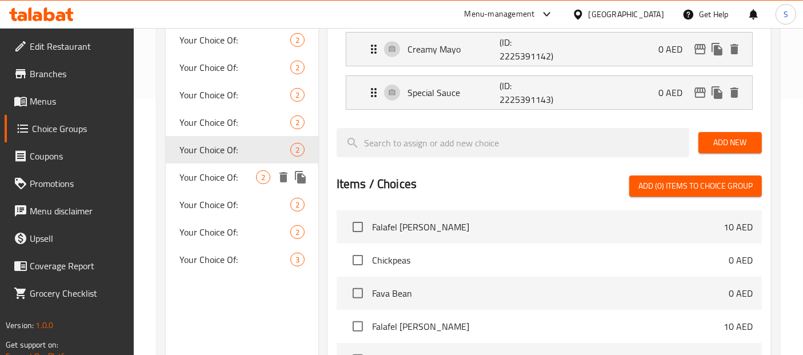
click at [218, 167] on div "Your Choice Of: 2" at bounding box center [242, 176] width 153 height 27
type input "Your Choice Of:"
type input "إختيارك من:"
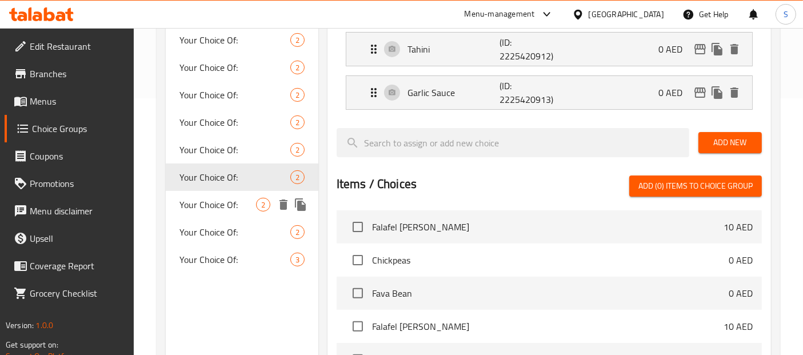
click at [219, 194] on div "Your Choice Of: 2" at bounding box center [242, 204] width 153 height 27
type input "Your Choice Of:"
type input "إختيارك من:"
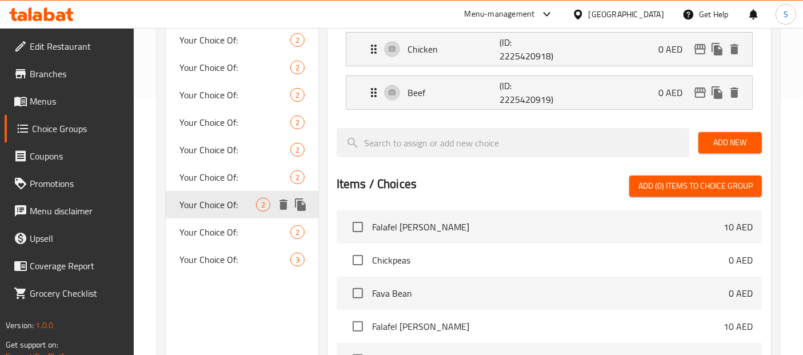
click at [219, 216] on div "Your Choice Of: 2" at bounding box center [242, 204] width 153 height 27
click at [221, 236] on span "Your Choice Of:" at bounding box center [217, 232] width 77 height 14
type input "Your Choice Of:"
type input "إختيارك من:"
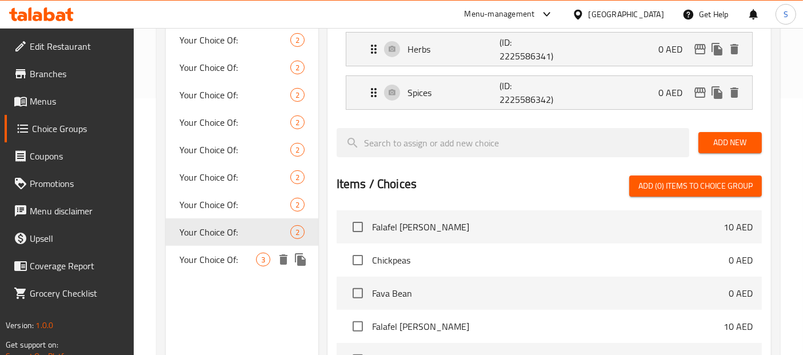
click at [222, 258] on span "Your Choice Of:" at bounding box center [217, 260] width 77 height 14
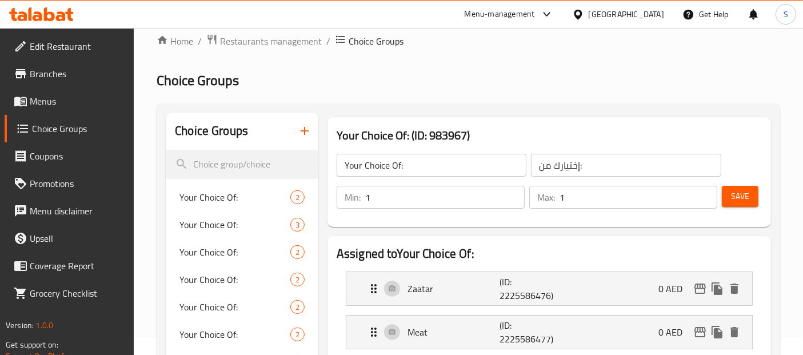
scroll to position [3, 0]
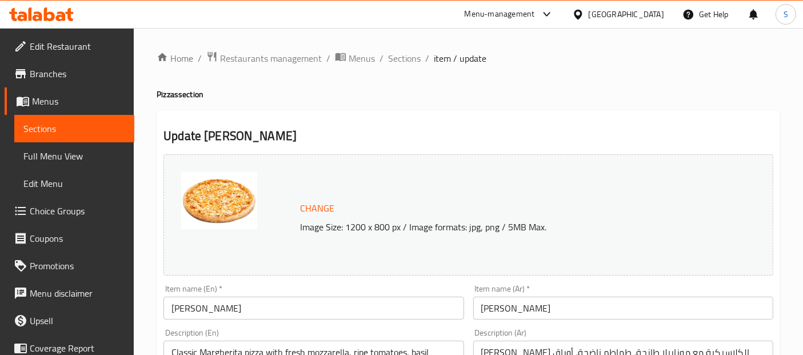
scroll to position [467, 0]
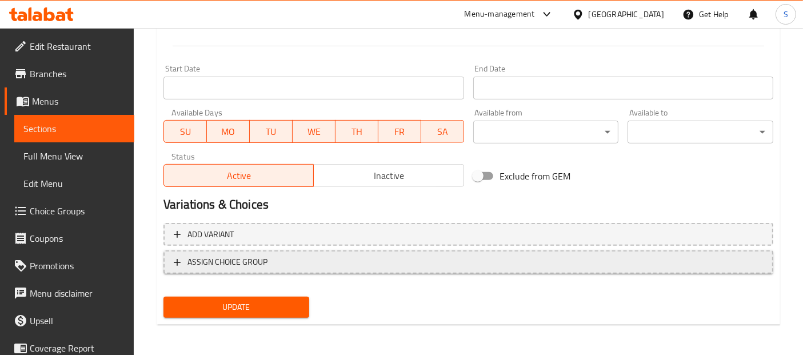
click at [392, 267] on span "ASSIGN CHOICE GROUP" at bounding box center [468, 262] width 589 height 14
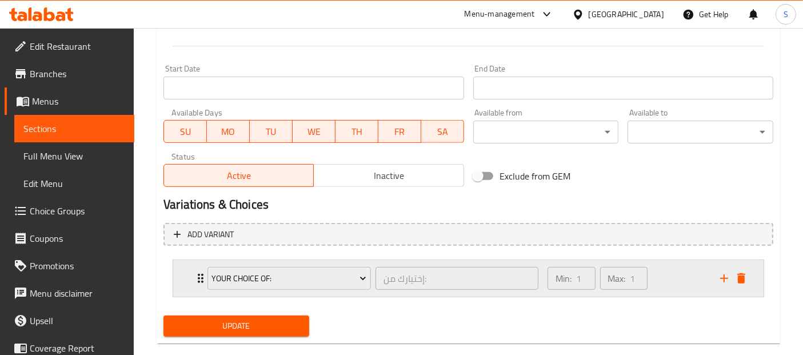
click at [675, 286] on div "Min: 1 ​ Max: 1 ​" at bounding box center [627, 278] width 173 height 37
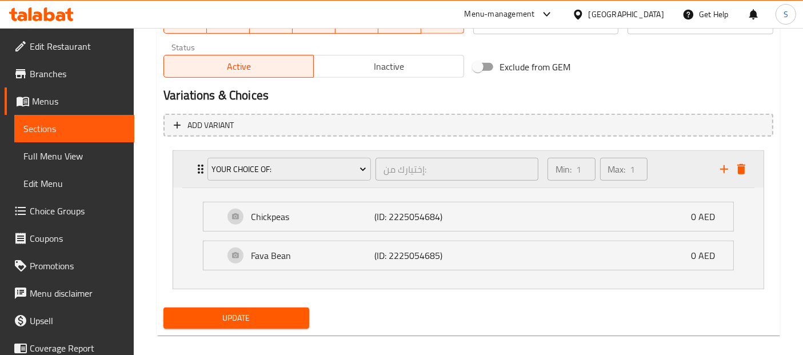
scroll to position [587, 0]
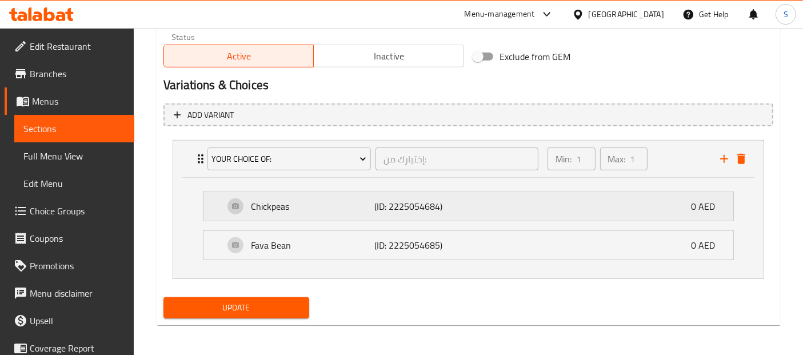
click at [700, 207] on p "0 AED" at bounding box center [707, 206] width 33 height 14
click at [681, 207] on div "Chickpeas (ID: 2225054684) 0 AED" at bounding box center [471, 206] width 495 height 29
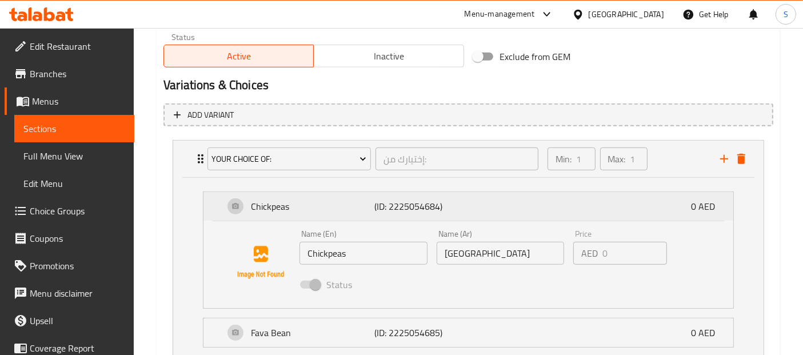
click at [694, 209] on p "0 AED" at bounding box center [707, 206] width 33 height 14
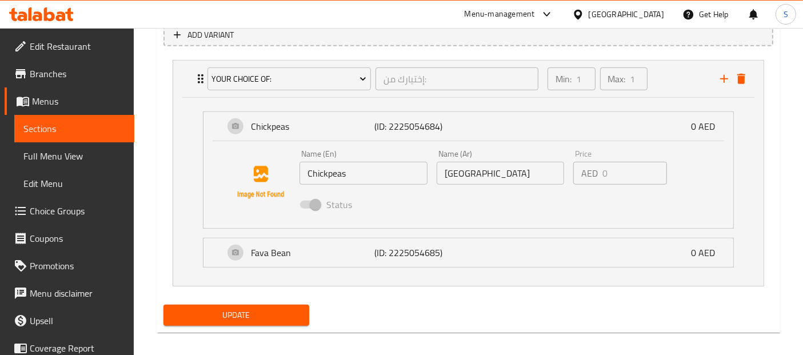
scroll to position [674, 0]
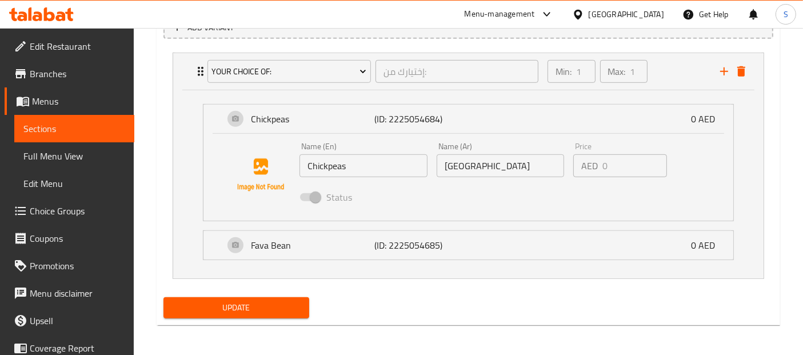
click at [538, 293] on div "Update" at bounding box center [468, 308] width 619 height 30
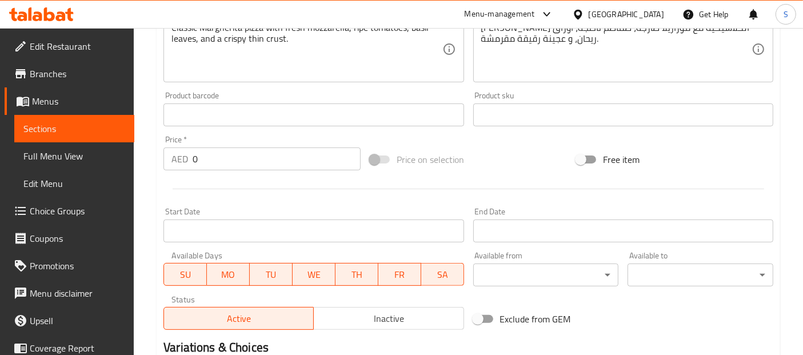
scroll to position [336, 0]
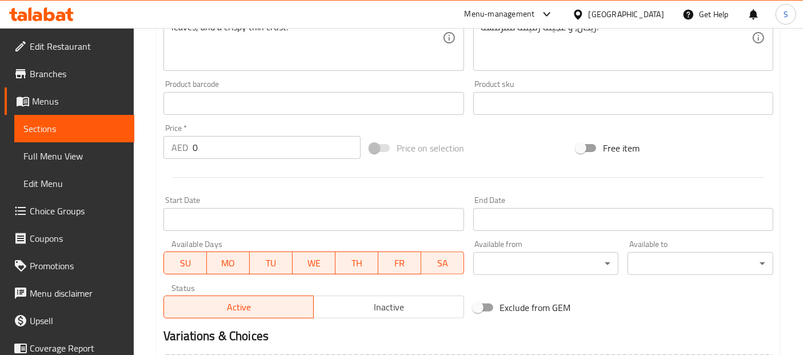
click at [383, 147] on span at bounding box center [379, 148] width 19 height 8
click at [370, 147] on span at bounding box center [379, 148] width 33 height 22
click at [381, 147] on span at bounding box center [379, 148] width 19 height 8
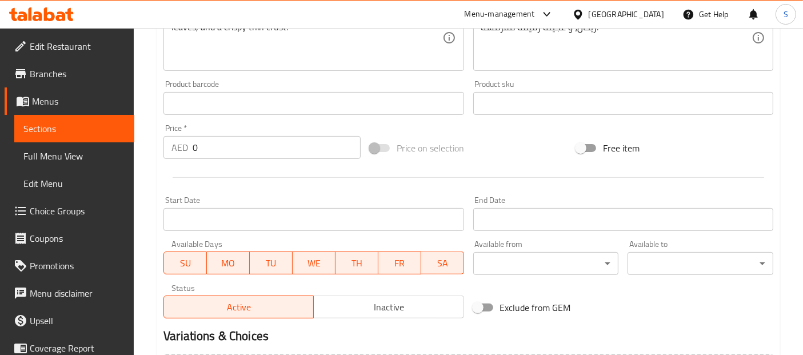
click at [381, 147] on span at bounding box center [379, 148] width 19 height 8
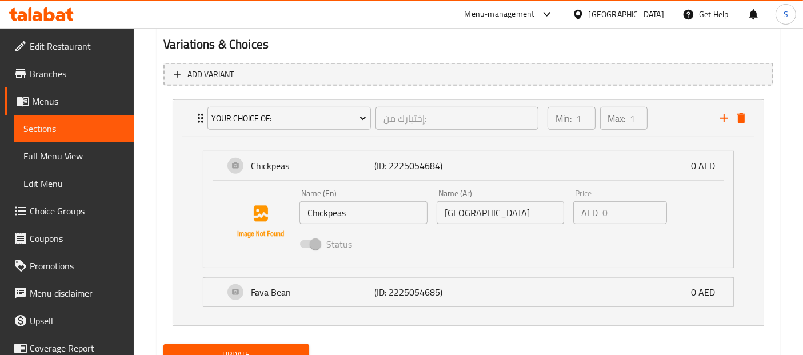
scroll to position [632, 0]
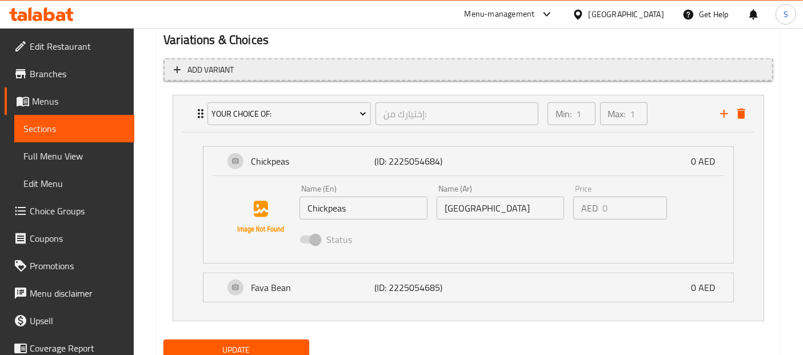
click at [346, 77] on button "Add variant" at bounding box center [468, 69] width 610 height 23
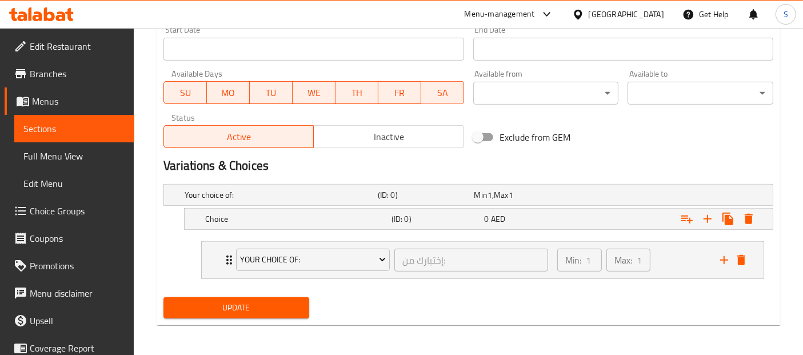
click at [744, 265] on button "delete" at bounding box center [741, 259] width 17 height 17
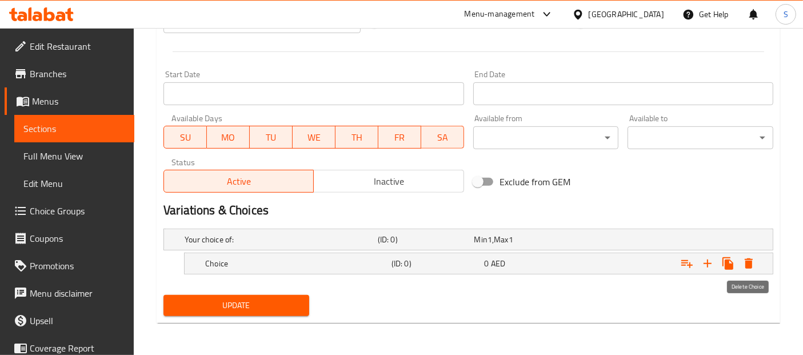
scroll to position [460, 0]
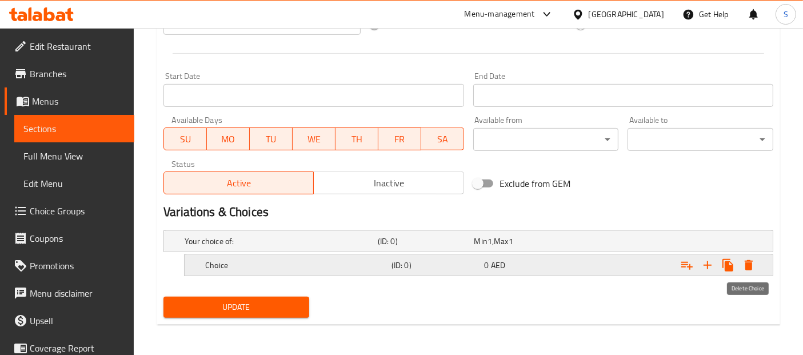
click at [756, 266] on button "Expand" at bounding box center [748, 265] width 21 height 21
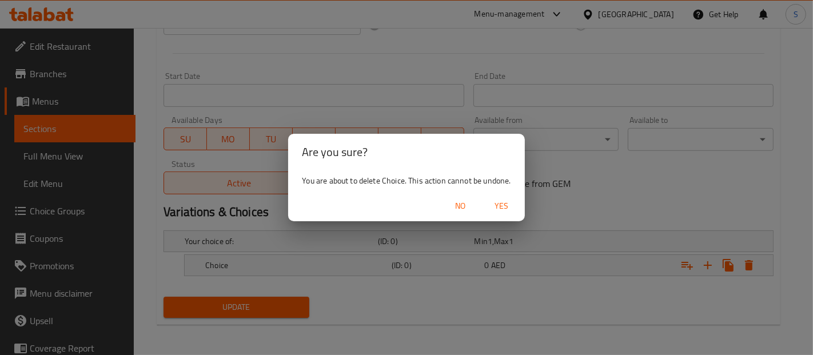
click at [463, 204] on span "No" at bounding box center [460, 206] width 27 height 14
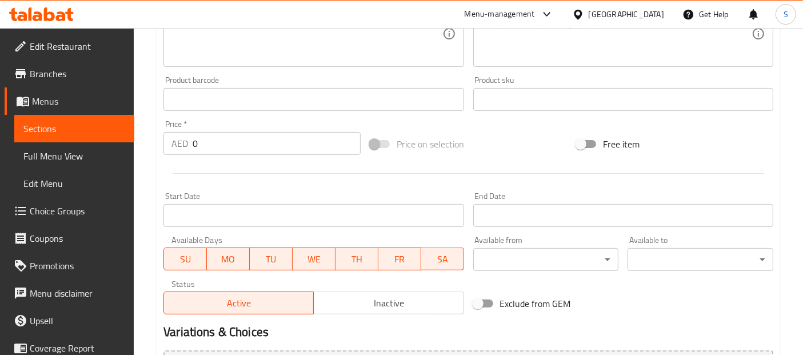
scroll to position [467, 0]
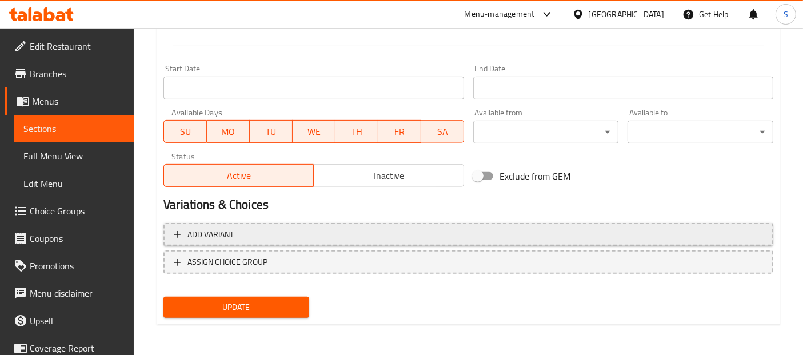
click at [320, 237] on span "Add variant" at bounding box center [468, 234] width 589 height 14
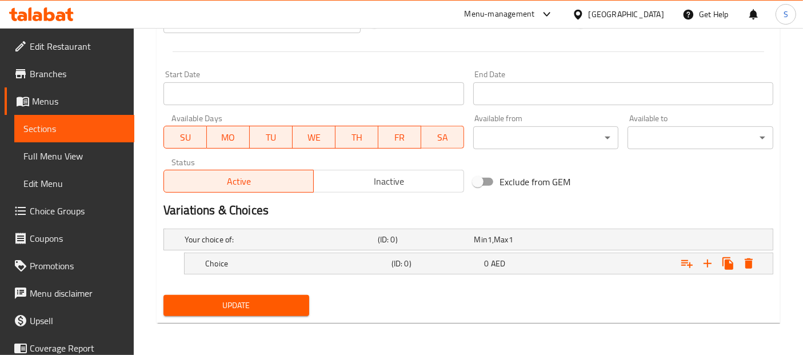
scroll to position [460, 0]
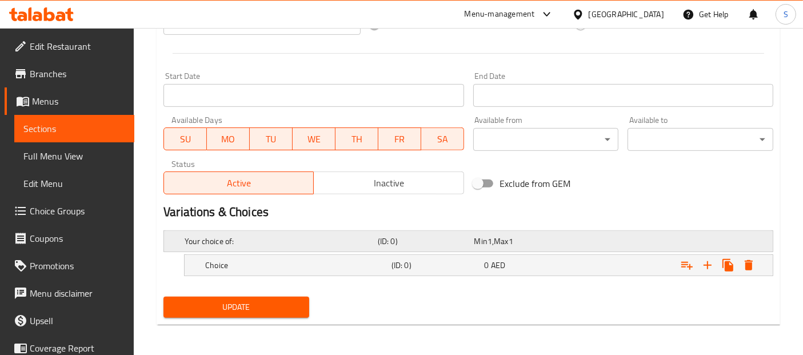
click at [354, 246] on div "Your choice of:" at bounding box center [278, 241] width 193 height 16
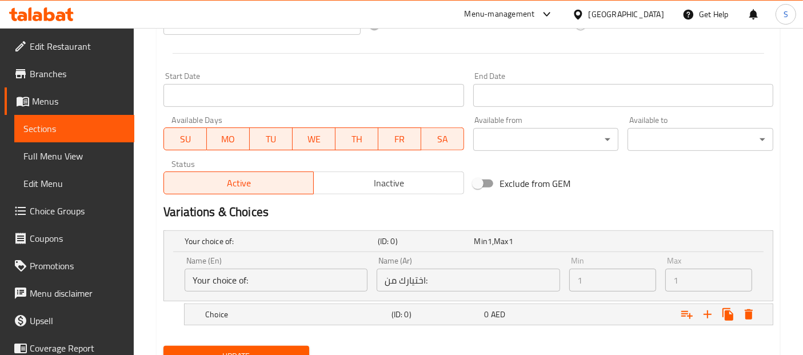
click at [257, 277] on input "Your choice of:" at bounding box center [276, 280] width 183 height 23
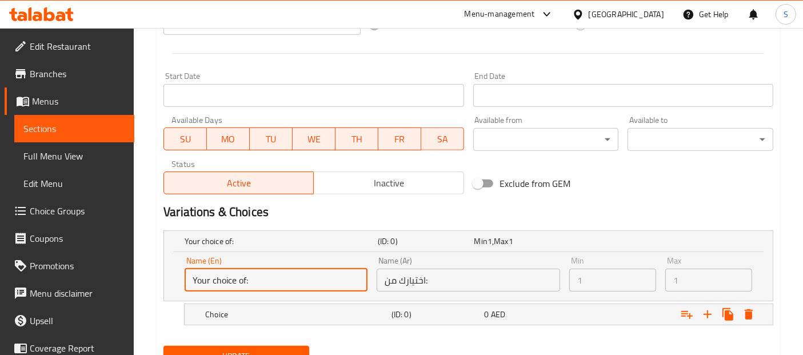
click at [272, 279] on input "Your choice of:" at bounding box center [276, 280] width 183 height 23
click at [241, 286] on input "Your choice of:" at bounding box center [276, 280] width 183 height 23
click at [321, 247] on h5 "Choice" at bounding box center [279, 240] width 189 height 11
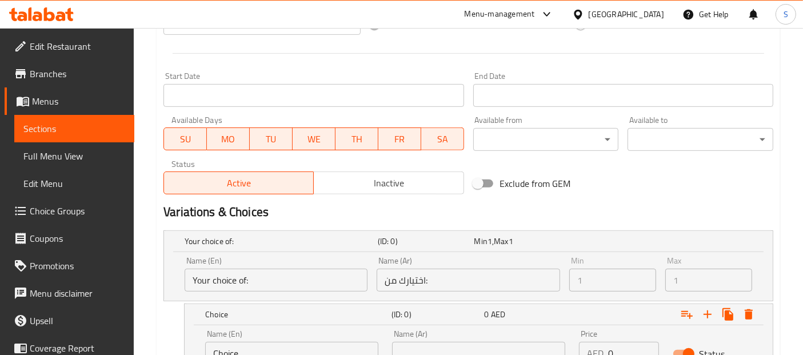
click at [791, 223] on div "Home / Restaurants management / Menus / Sections / item / update Pizzas section…" at bounding box center [468, 11] width 669 height 887
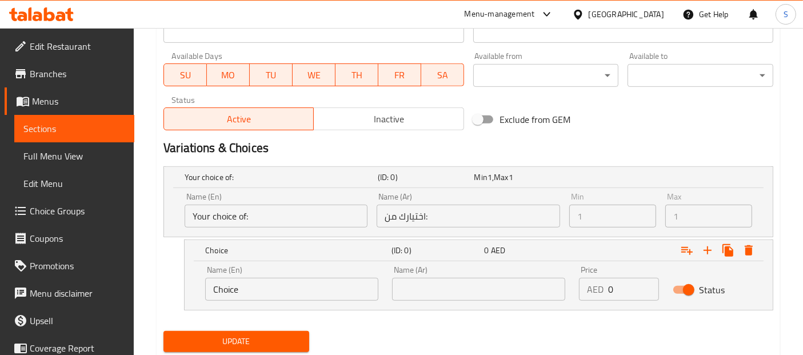
scroll to position [545, 0]
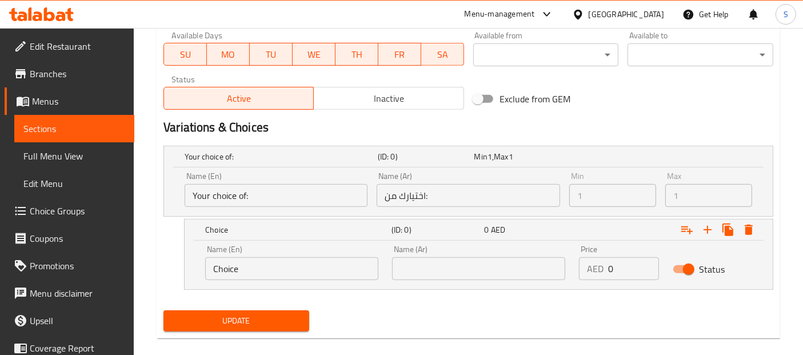
click at [317, 267] on input "Choice" at bounding box center [291, 268] width 173 height 23
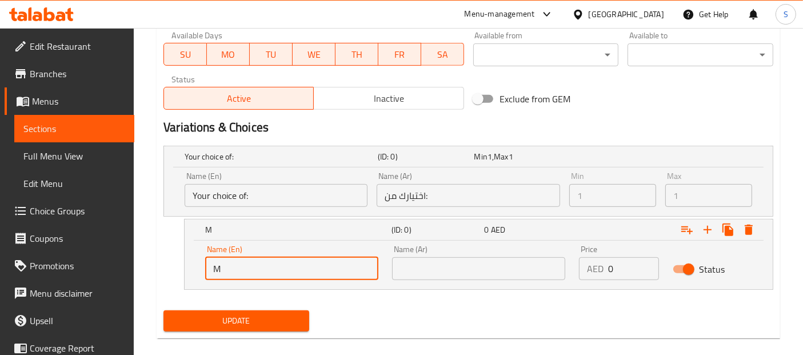
type input "medium"
click at [429, 271] on input "text" at bounding box center [478, 268] width 173 height 23
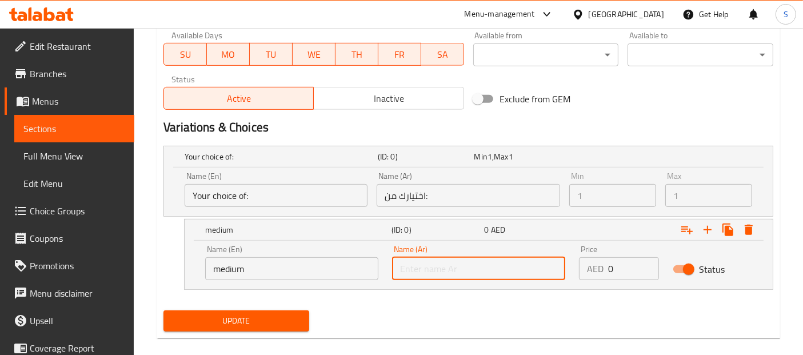
type input "وسط"
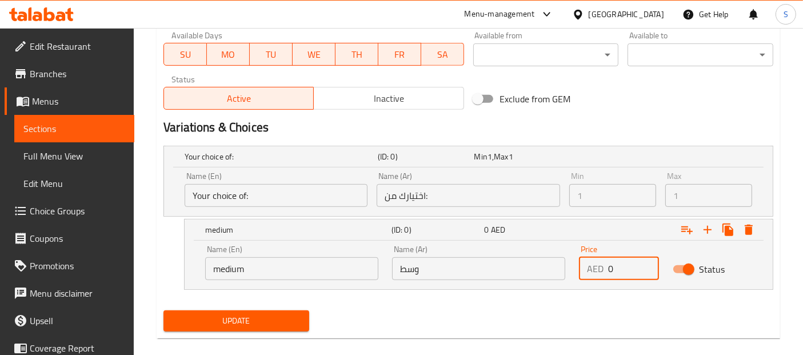
drag, startPoint x: 622, startPoint y: 269, endPoint x: 597, endPoint y: 271, distance: 24.7
click at [597, 271] on div "AED 0 Price" at bounding box center [618, 268] width 79 height 23
type input "13"
click at [706, 227] on icon "Expand" at bounding box center [707, 230] width 8 height 8
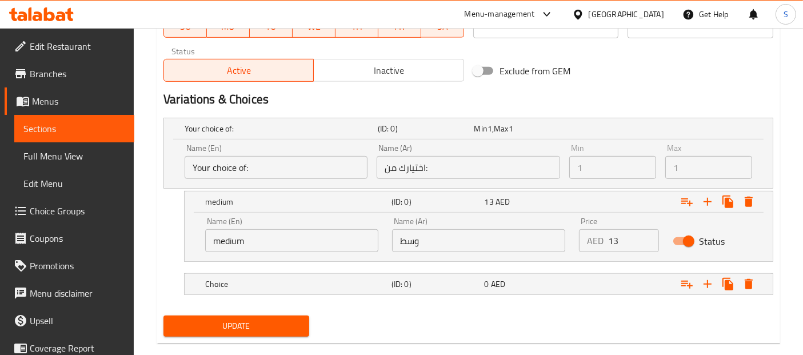
scroll to position [591, 0]
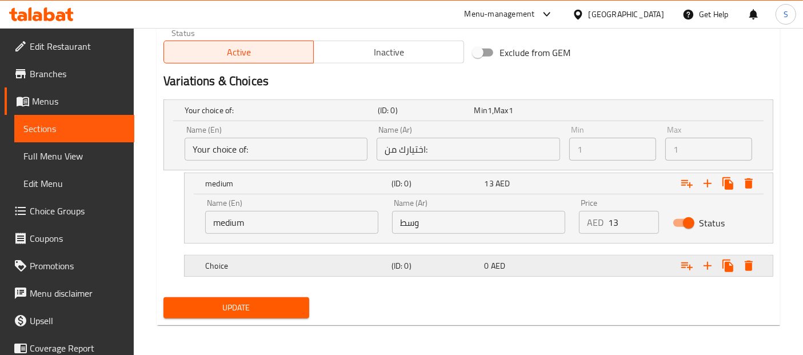
click at [321, 123] on div "Choice (ID: 0) 0 AED" at bounding box center [471, 110] width 579 height 25
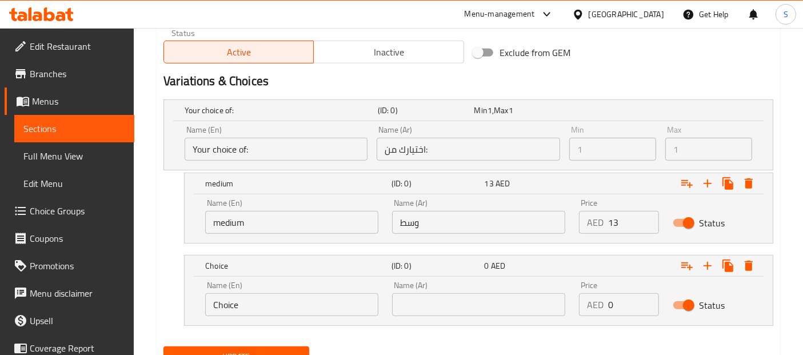
click at [299, 310] on input "Choice" at bounding box center [291, 304] width 173 height 23
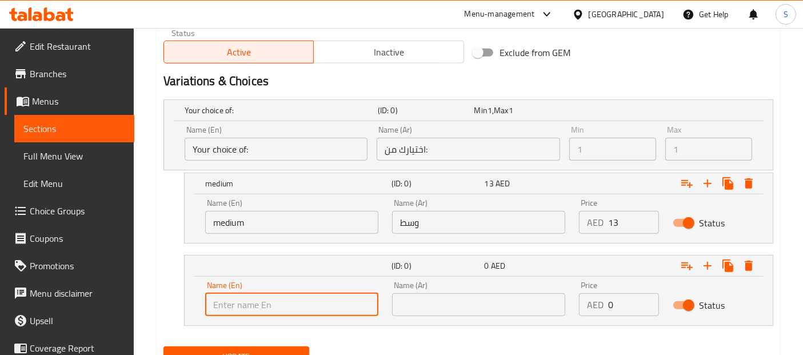
type input "/"
type input "Large"
click at [458, 305] on input "text" at bounding box center [478, 304] width 173 height 23
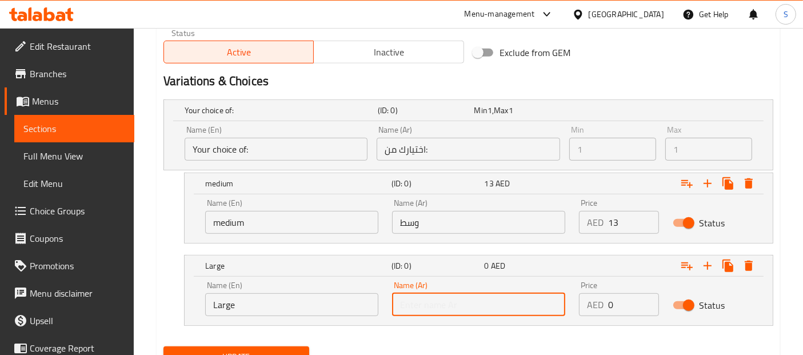
type input "كبير"
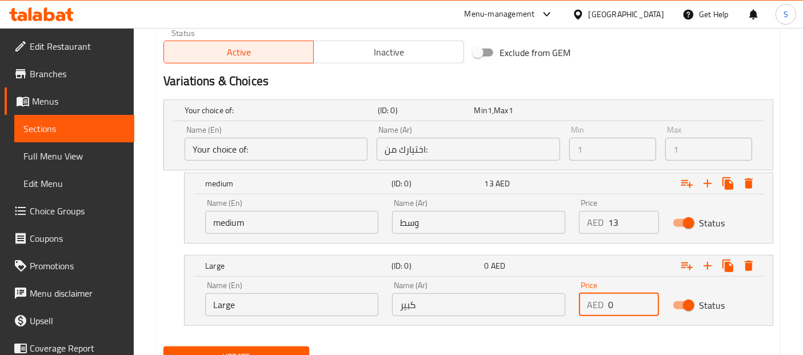
drag, startPoint x: 615, startPoint y: 301, endPoint x: 598, endPoint y: 301, distance: 17.1
click at [598, 301] on div "AED 0 Price" at bounding box center [618, 304] width 79 height 23
type input "22"
click at [379, 330] on nav at bounding box center [468, 332] width 610 height 9
click at [291, 350] on span "Update" at bounding box center [236, 357] width 127 height 14
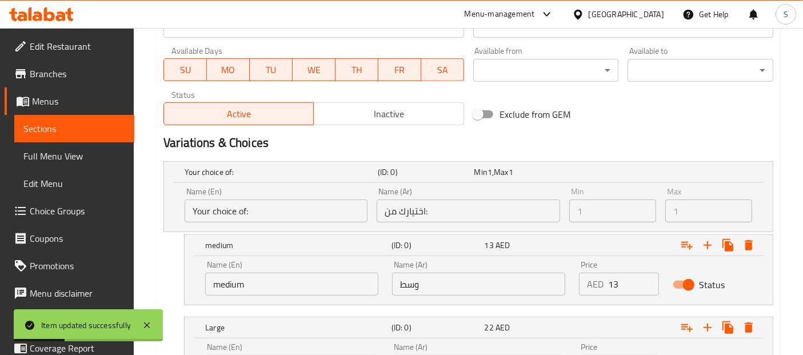
scroll to position [640, 0]
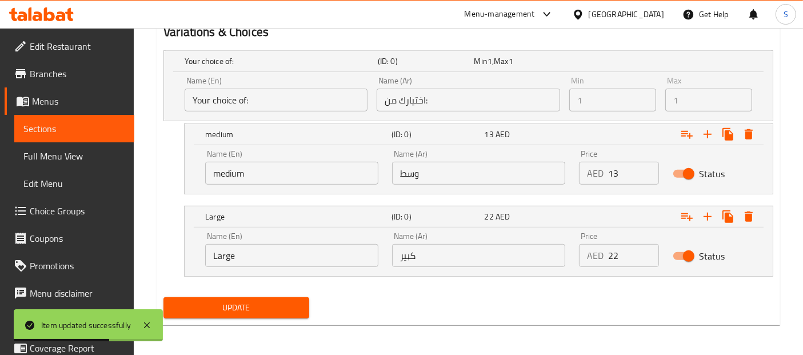
click at [99, 137] on link "Sections" at bounding box center [74, 128] width 120 height 27
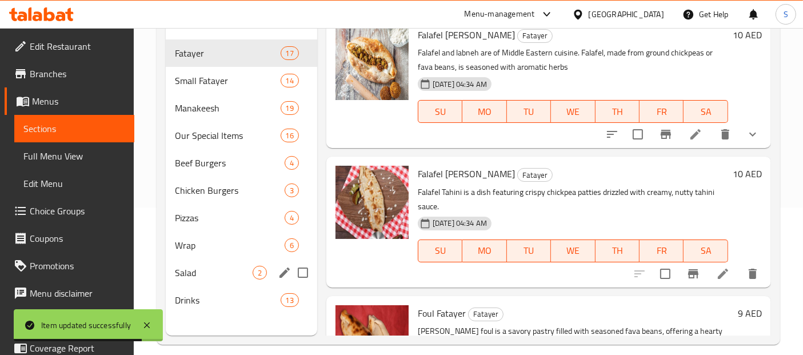
scroll to position [148, 0]
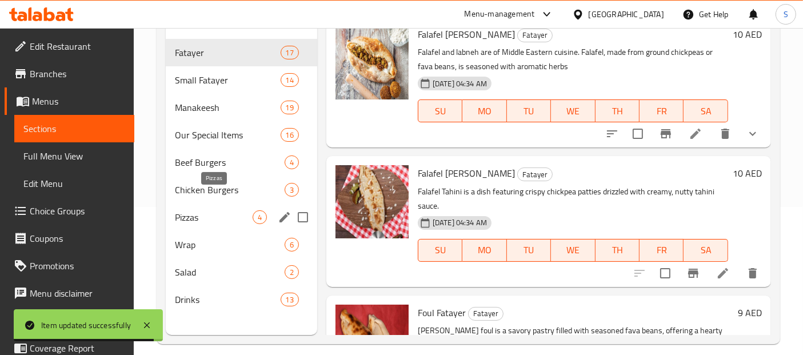
click at [219, 210] on span "Pizzas" at bounding box center [214, 217] width 78 height 14
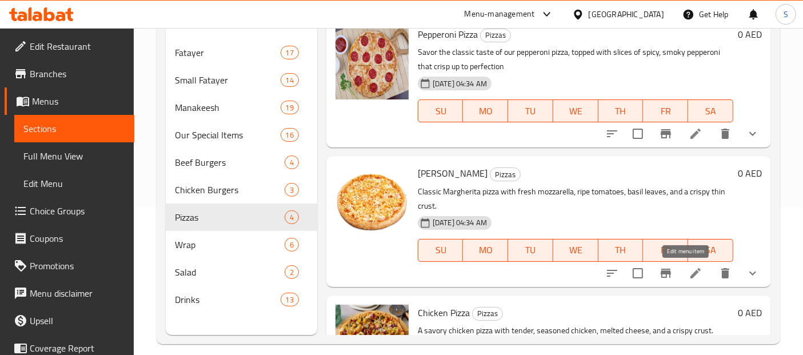
click at [689, 276] on icon at bounding box center [696, 273] width 14 height 14
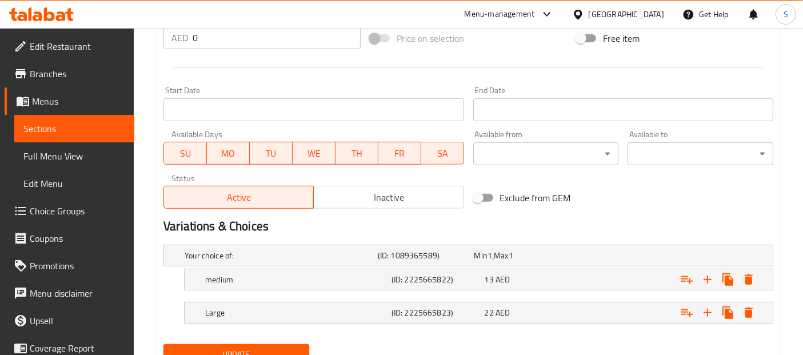
scroll to position [493, 0]
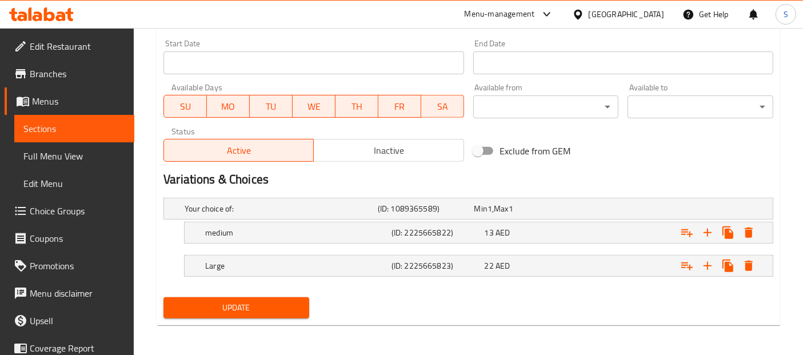
click at [544, 214] on div "22 AED" at bounding box center [520, 208] width 92 height 11
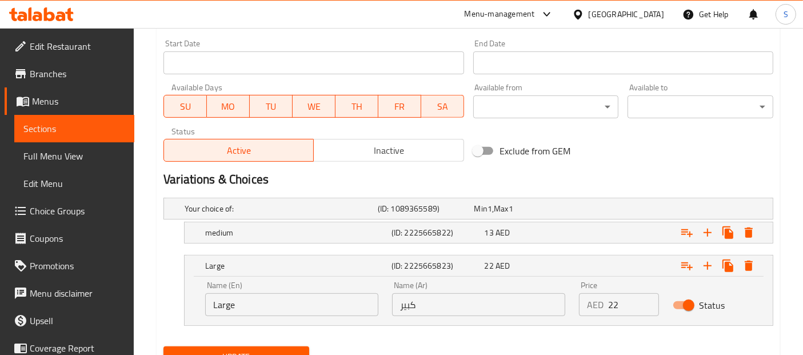
click at [625, 300] on input "22" at bounding box center [633, 304] width 50 height 23
type input "20"
click at [529, 337] on div "Your choice of: (ID: 1089365589) Min 1 , Max 1 Name (En) Your choice of: Name (…" at bounding box center [468, 267] width 619 height 149
click at [273, 346] on button "Update" at bounding box center [236, 356] width 146 height 21
click at [63, 130] on span "Sections" at bounding box center [74, 129] width 102 height 14
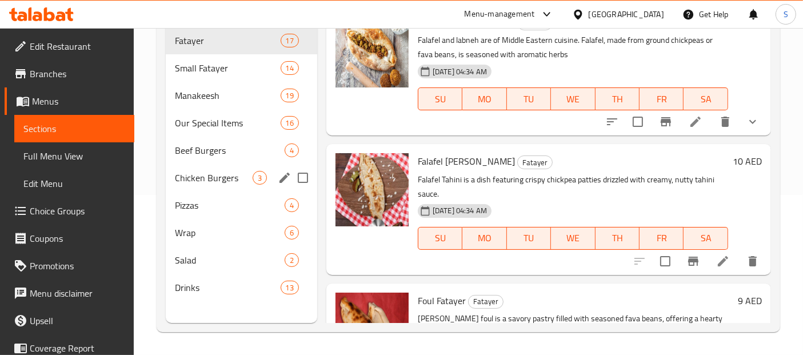
scroll to position [159, 0]
click at [198, 199] on span "Pizzas" at bounding box center [214, 206] width 78 height 14
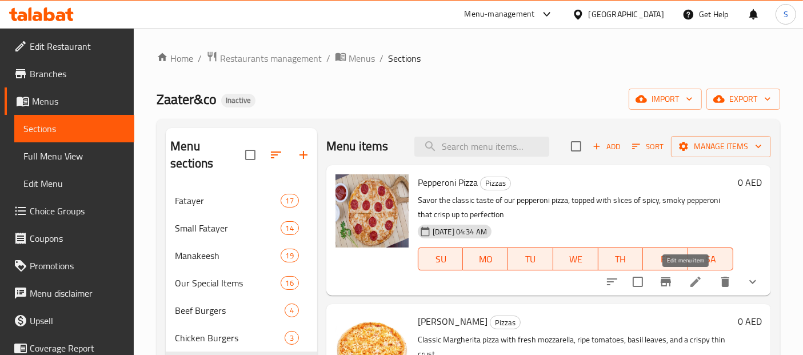
click at [689, 286] on icon at bounding box center [696, 282] width 14 height 14
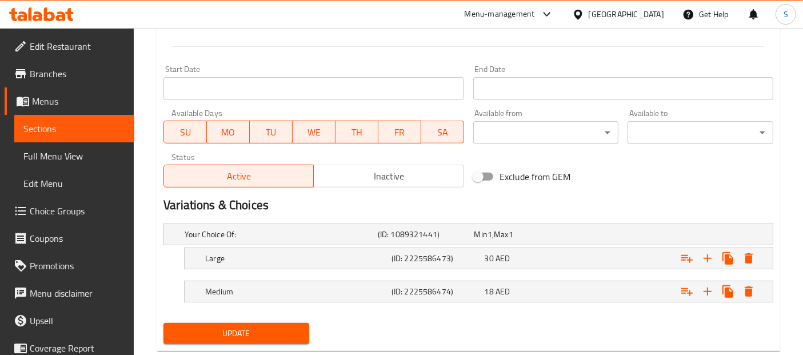
scroll to position [493, 0]
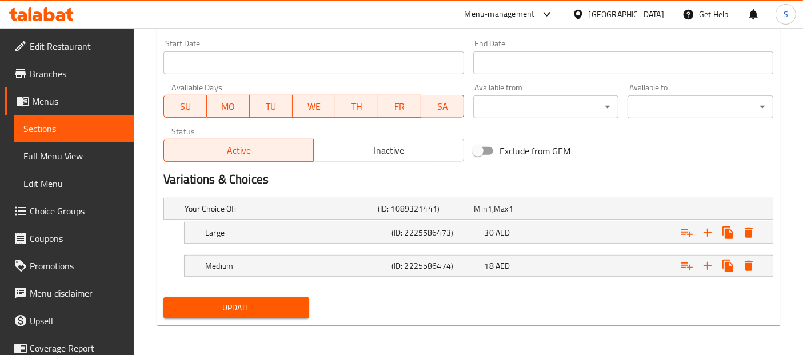
click at [54, 123] on span "Sections" at bounding box center [74, 129] width 102 height 14
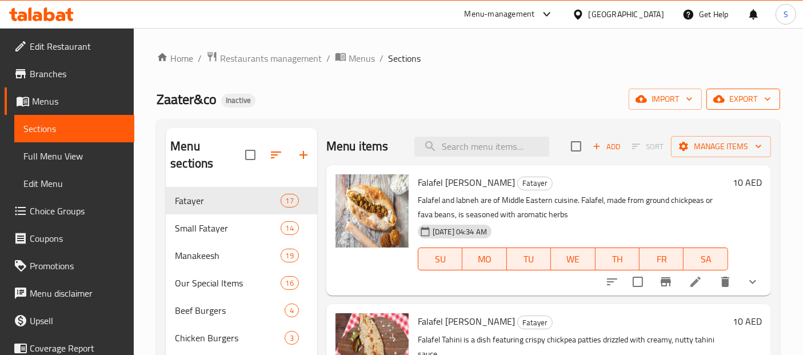
click at [728, 109] on button "export" at bounding box center [743, 99] width 74 height 21
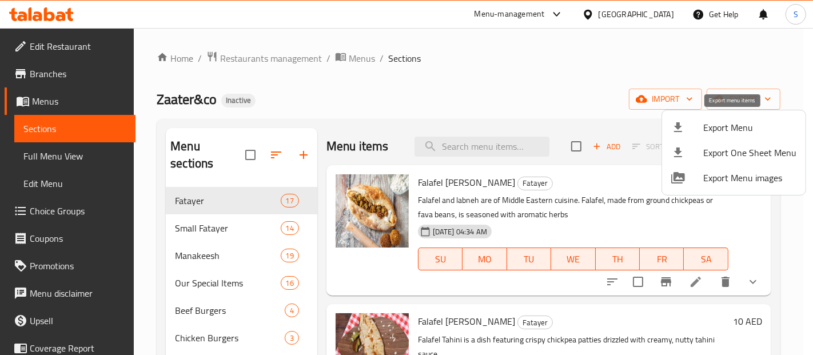
click at [713, 126] on span "Export Menu" at bounding box center [749, 128] width 93 height 14
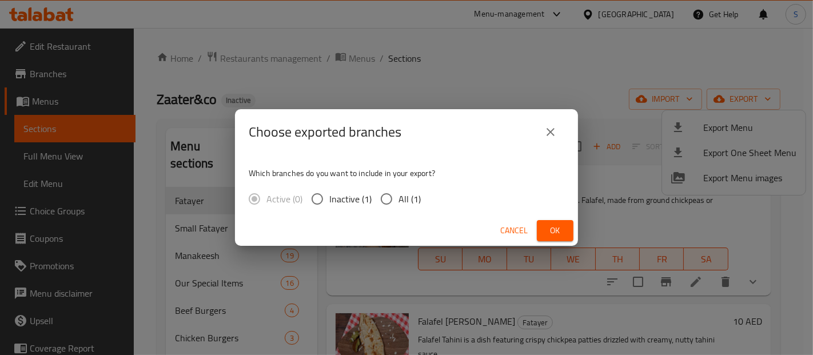
click at [402, 195] on span "All (1)" at bounding box center [409, 199] width 22 height 14
click at [398, 195] on input "All (1)" at bounding box center [386, 199] width 24 height 24
radio input "true"
click at [543, 226] on button "Ok" at bounding box center [555, 230] width 37 height 21
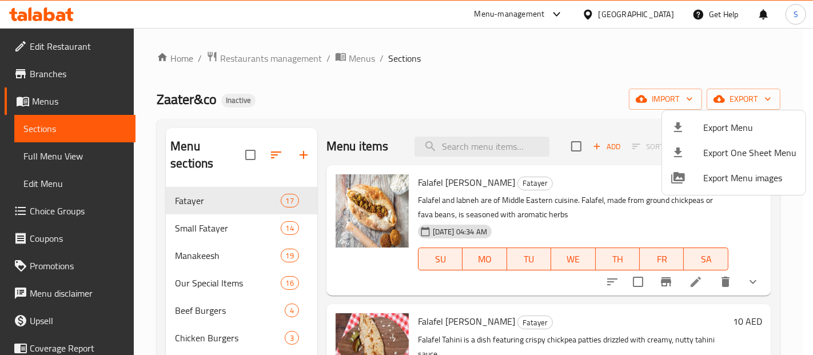
click at [281, 56] on div at bounding box center [406, 177] width 813 height 355
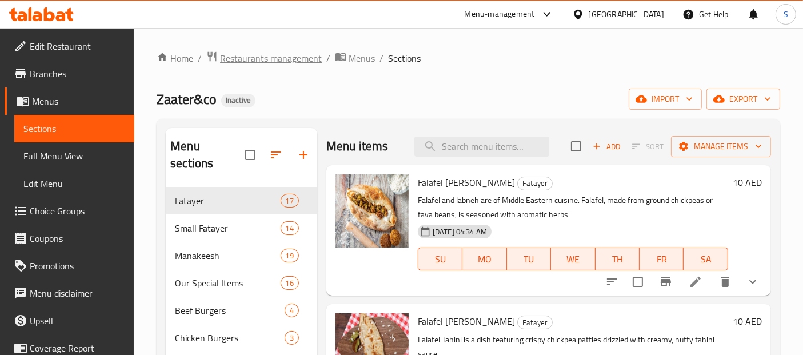
click at [283, 60] on span "Restaurants management" at bounding box center [271, 58] width 102 height 14
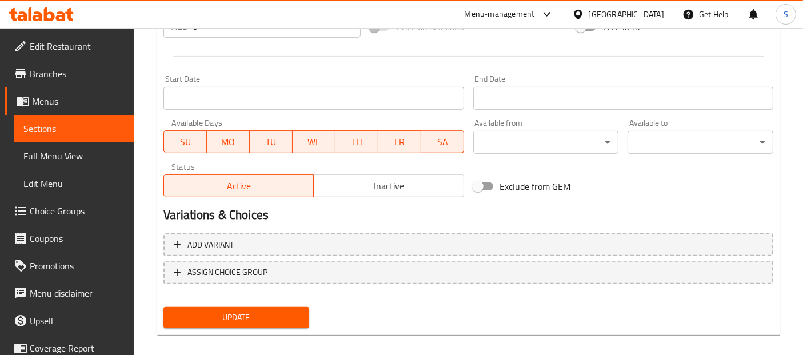
scroll to position [467, 0]
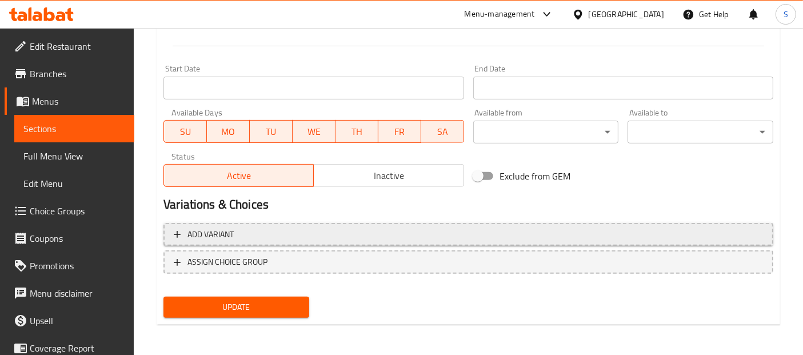
click at [326, 231] on span "Add variant" at bounding box center [468, 234] width 589 height 14
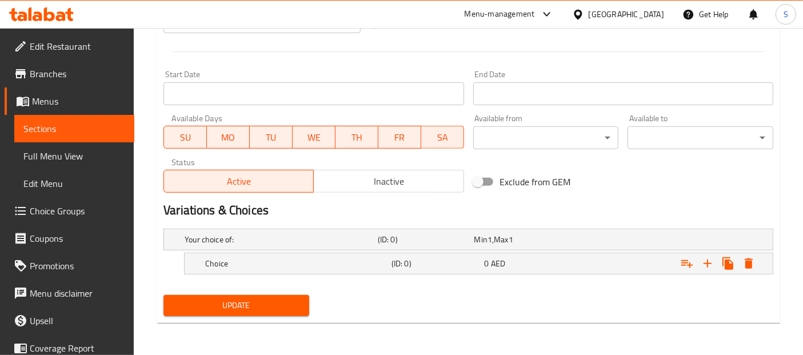
scroll to position [460, 0]
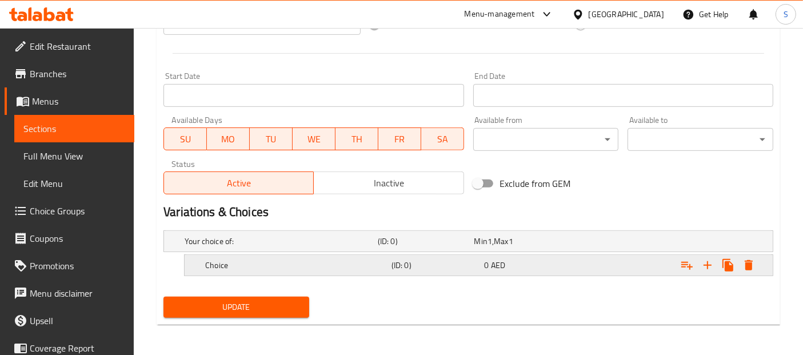
click at [302, 247] on h5 "Choice" at bounding box center [279, 240] width 189 height 11
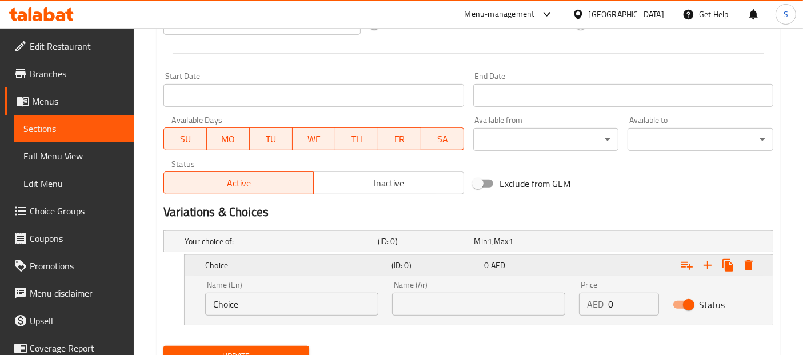
scroll to position [509, 0]
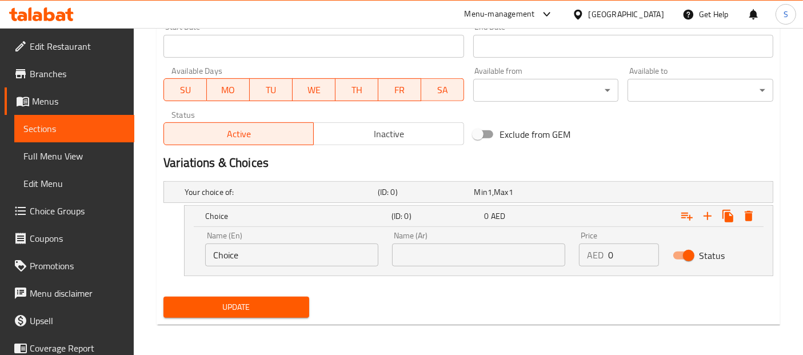
click at [302, 249] on input "Choice" at bounding box center [291, 254] width 173 height 23
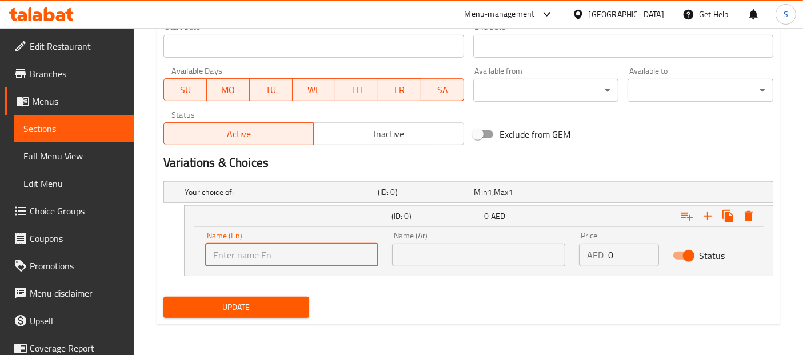
click at [297, 257] on input "text" at bounding box center [291, 254] width 173 height 23
type input "medium"
click at [431, 254] on input "text" at bounding box center [478, 254] width 173 height 23
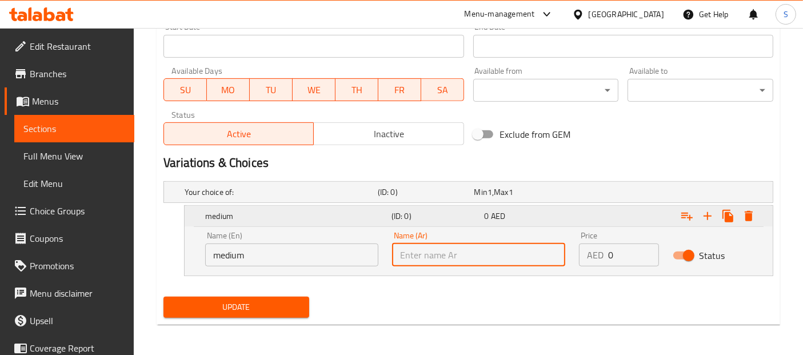
type input "وسط"
drag, startPoint x: 630, startPoint y: 256, endPoint x: 586, endPoint y: 256, distance: 44.0
click at [586, 256] on div "AED 0 Price" at bounding box center [618, 254] width 79 height 23
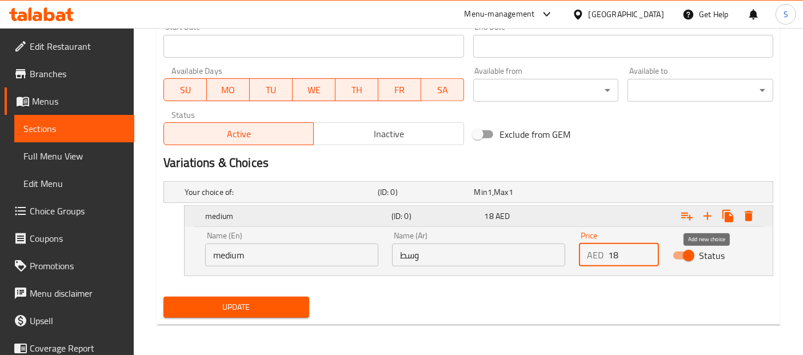
type input "18"
click at [708, 216] on icon "Expand" at bounding box center [707, 216] width 8 height 8
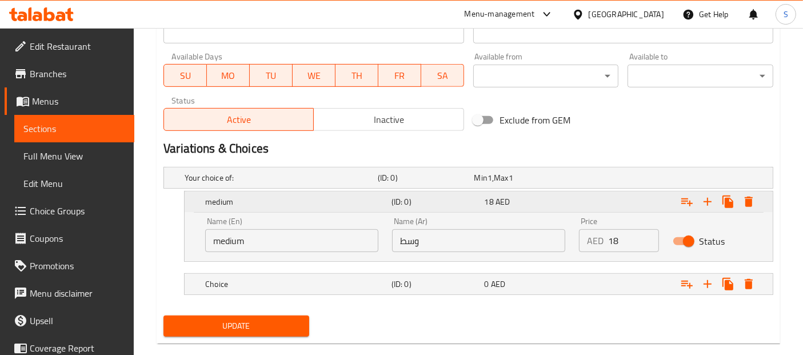
scroll to position [542, 0]
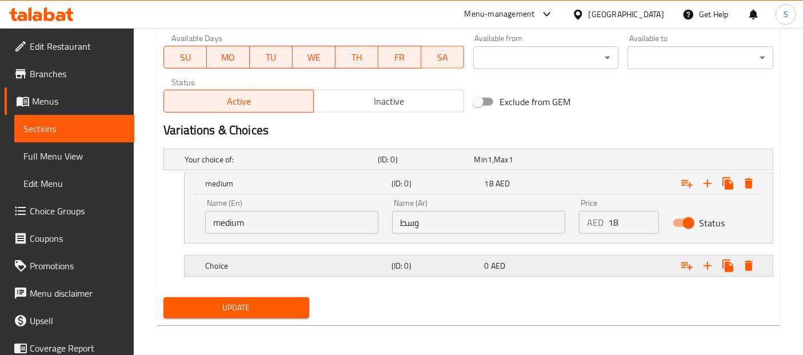
click at [334, 165] on h5 "Choice" at bounding box center [279, 159] width 189 height 11
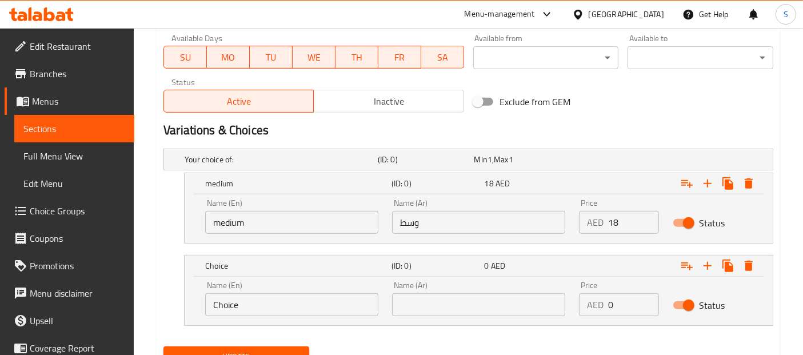
click at [263, 298] on input "Choice" at bounding box center [291, 304] width 173 height 23
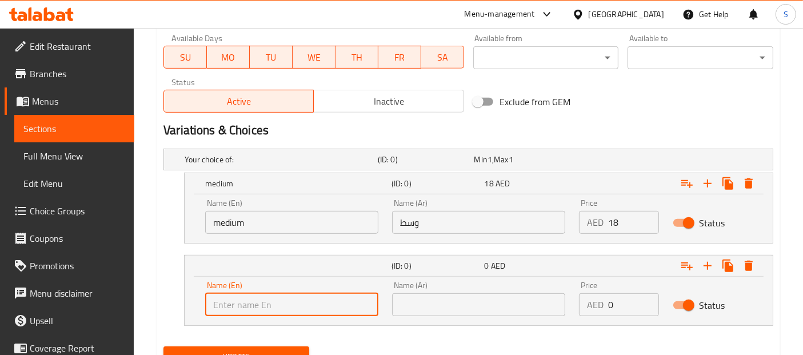
click at [263, 298] on input "text" at bounding box center [291, 304] width 173 height 23
type input "large"
click at [491, 305] on input "text" at bounding box center [478, 304] width 173 height 23
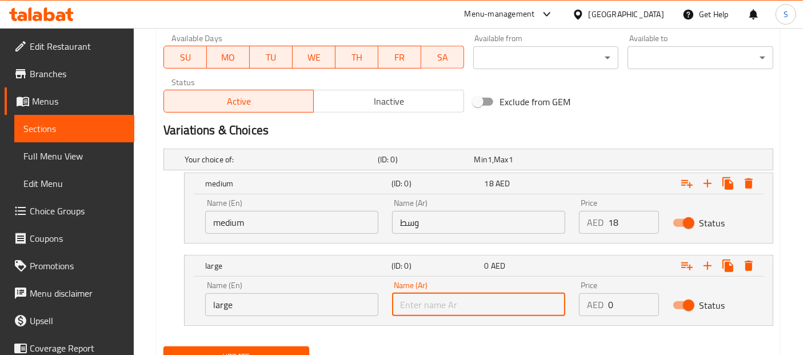
type input "كبير"
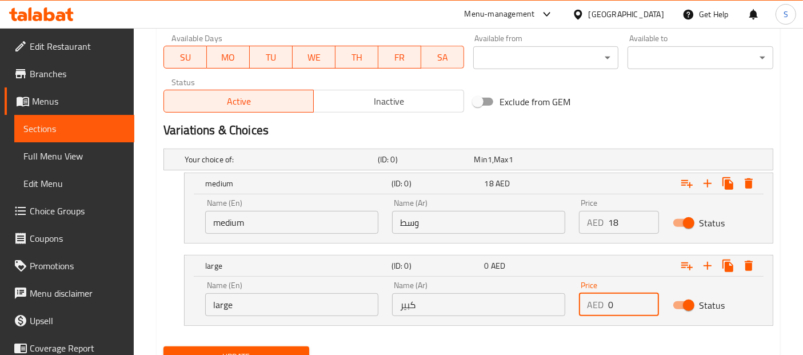
drag, startPoint x: 615, startPoint y: 305, endPoint x: 604, endPoint y: 305, distance: 10.9
click at [604, 305] on div "AED 0 Price" at bounding box center [618, 304] width 79 height 23
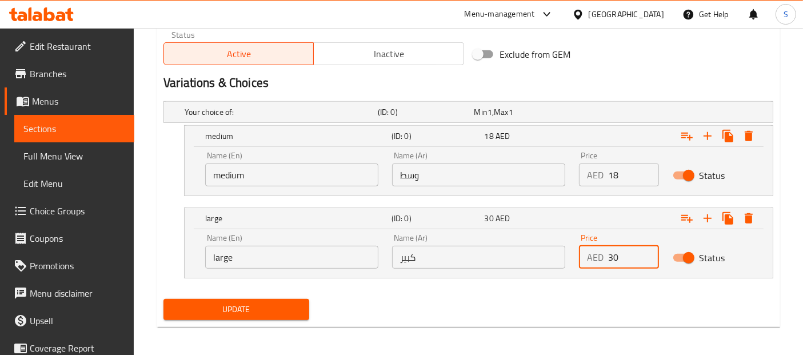
scroll to position [591, 0]
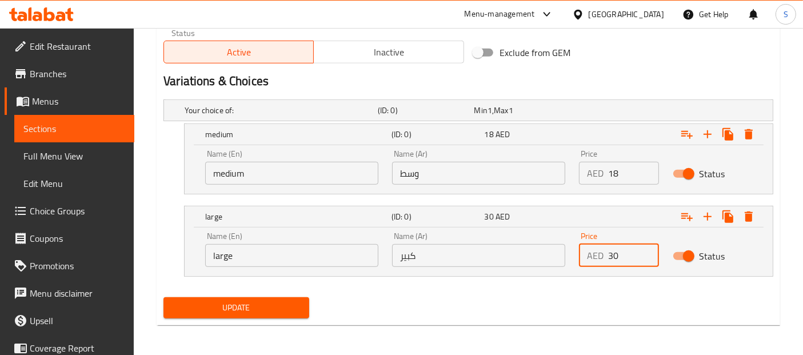
type input "30"
click at [290, 301] on span "Update" at bounding box center [236, 308] width 127 height 14
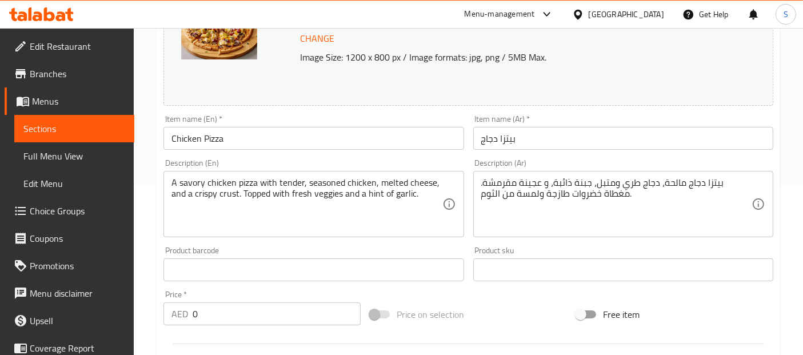
scroll to position [168, 0]
click at [791, 210] on div "Home / Restaurants management / Menus / Sections / item / update Pizzas section…" at bounding box center [468, 320] width 669 height 920
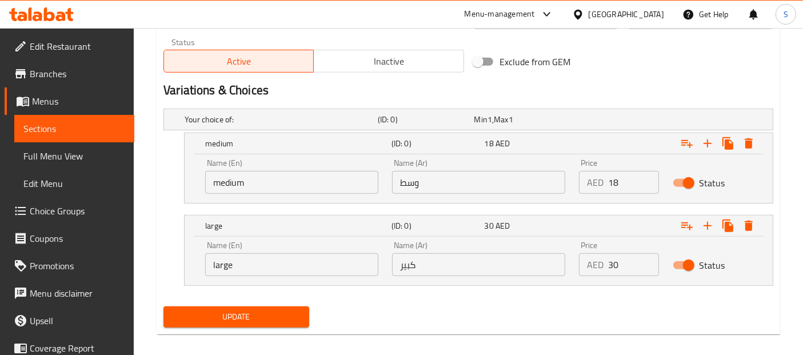
scroll to position [591, 0]
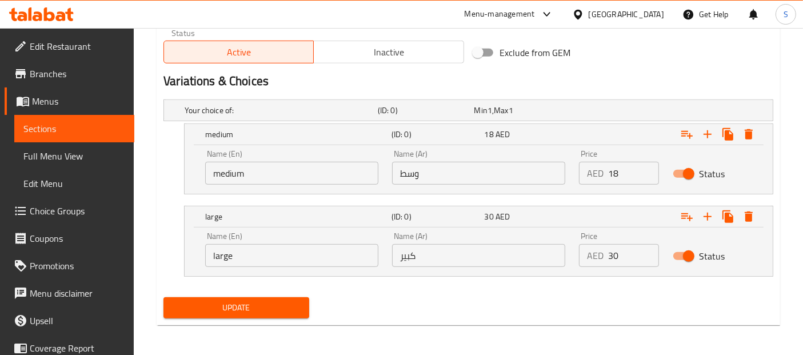
click at [250, 313] on button "Update" at bounding box center [236, 307] width 146 height 21
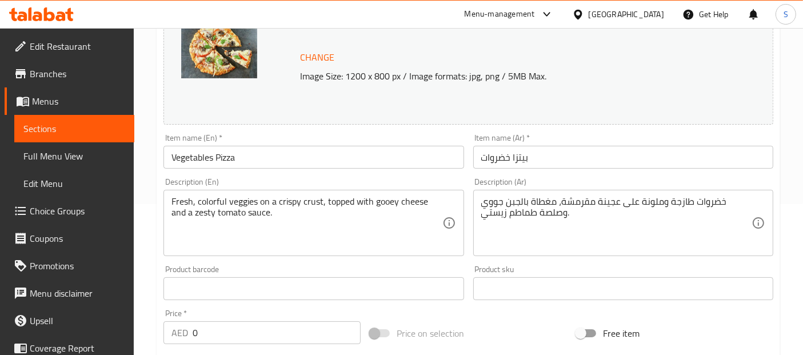
scroll to position [158, 0]
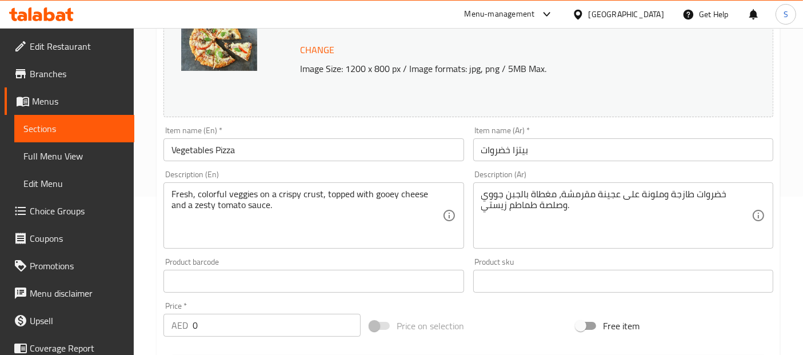
click at [785, 177] on div "Home / Restaurants management / Menus / Sections / item / update Pizzas section…" at bounding box center [468, 268] width 669 height 796
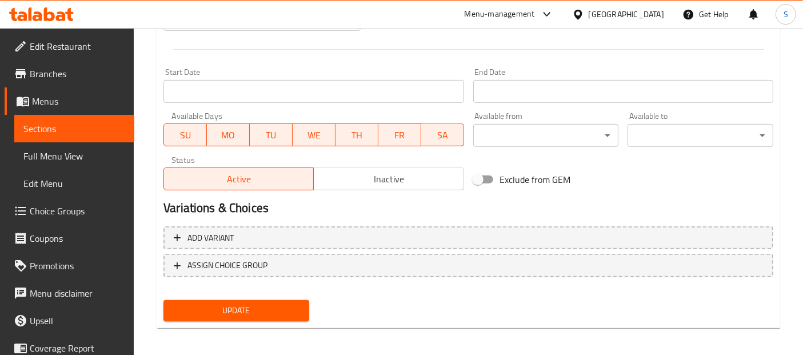
scroll to position [467, 0]
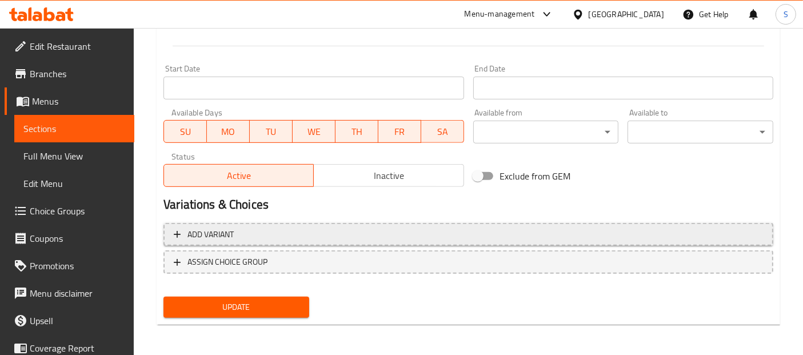
click at [383, 241] on button "Add variant" at bounding box center [468, 234] width 610 height 23
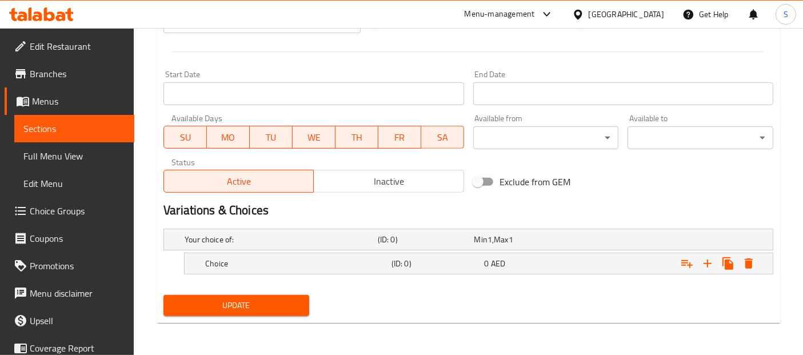
scroll to position [460, 0]
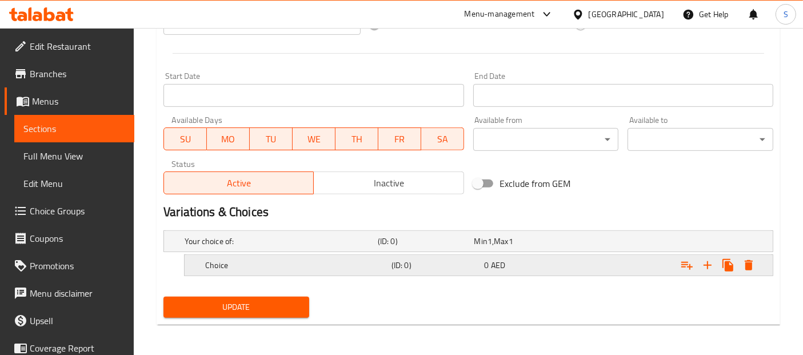
click at [306, 247] on h5 "Choice" at bounding box center [279, 240] width 189 height 11
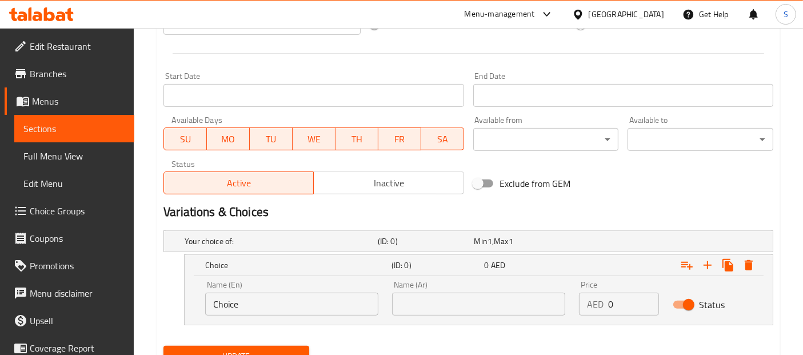
click at [299, 302] on input "Choice" at bounding box center [291, 304] width 173 height 23
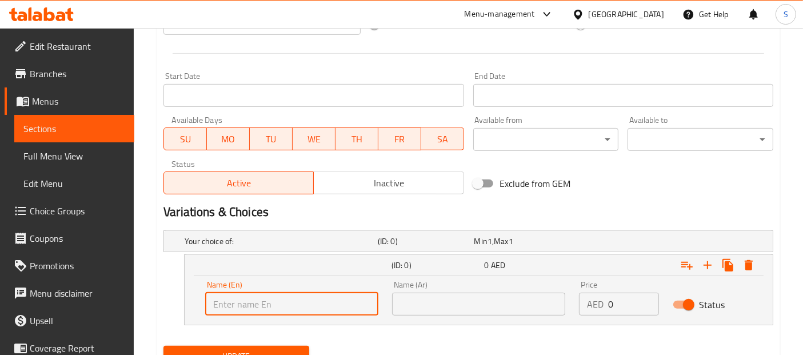
click at [299, 302] on input "text" at bounding box center [291, 304] width 173 height 23
type input "medium"
click at [423, 308] on input "text" at bounding box center [478, 304] width 173 height 23
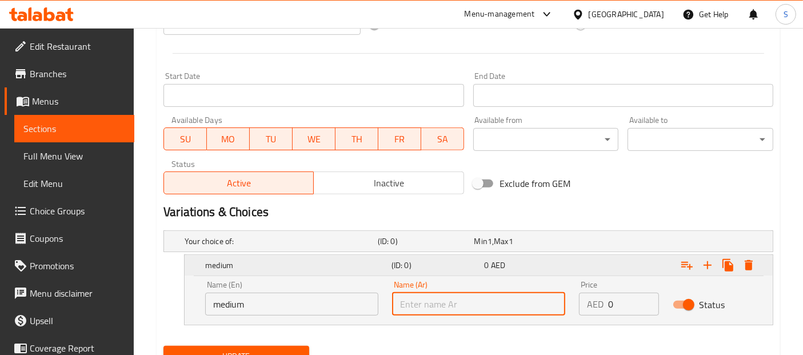
type input "وسط"
drag, startPoint x: 619, startPoint y: 301, endPoint x: 609, endPoint y: 301, distance: 10.3
click at [609, 301] on input "0" at bounding box center [633, 304] width 50 height 23
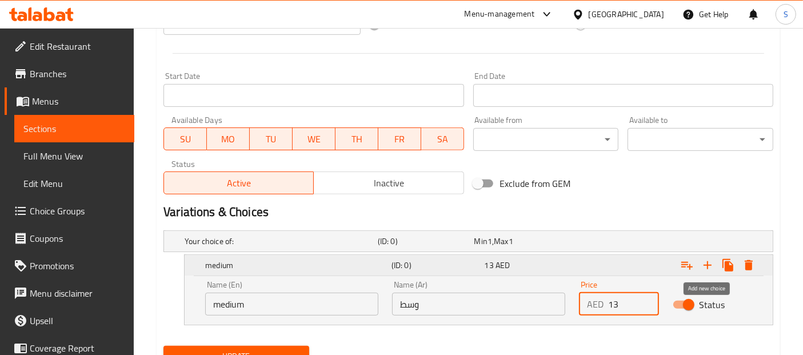
type input "13"
click at [707, 268] on icon "Expand" at bounding box center [708, 265] width 14 height 14
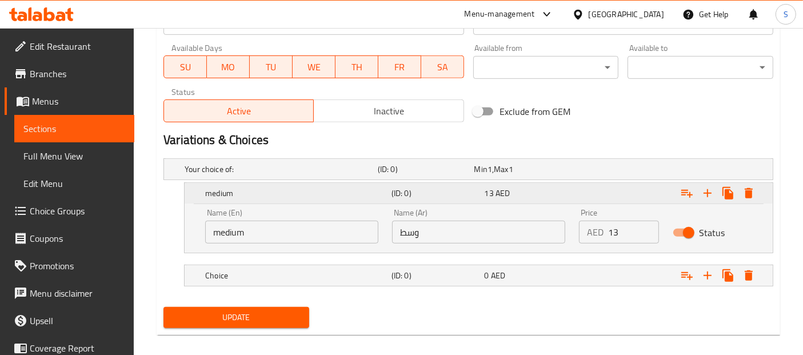
scroll to position [542, 0]
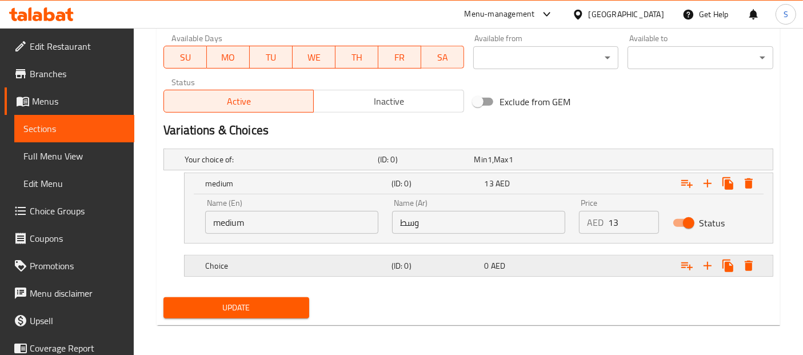
click at [289, 172] on div "Choice (ID: 0) 0 AED" at bounding box center [471, 159] width 579 height 25
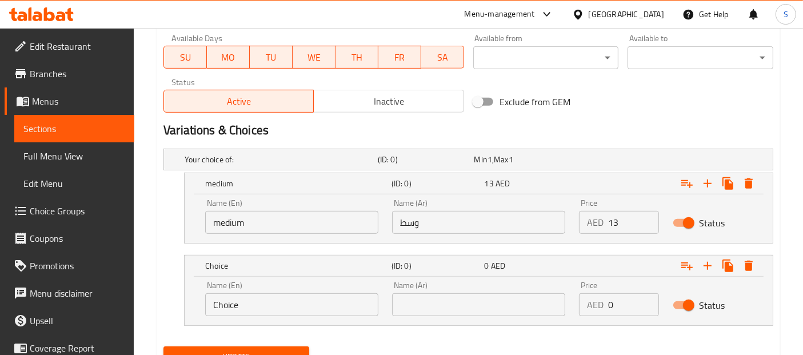
click at [266, 310] on input "Choice" at bounding box center [291, 304] width 173 height 23
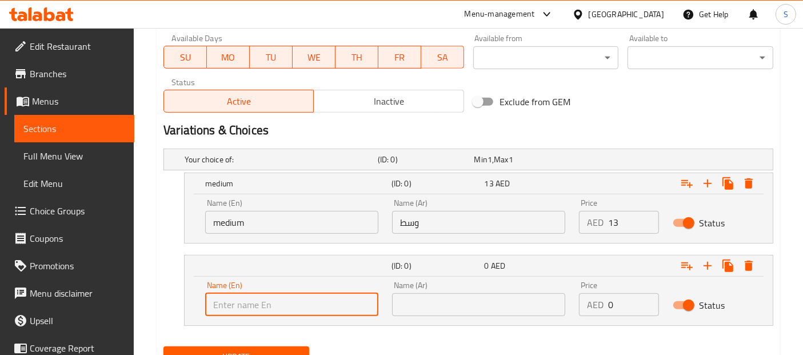
click at [266, 310] on input "text" at bounding box center [291, 304] width 173 height 23
type input "Large"
click at [478, 299] on input "text" at bounding box center [478, 304] width 173 height 23
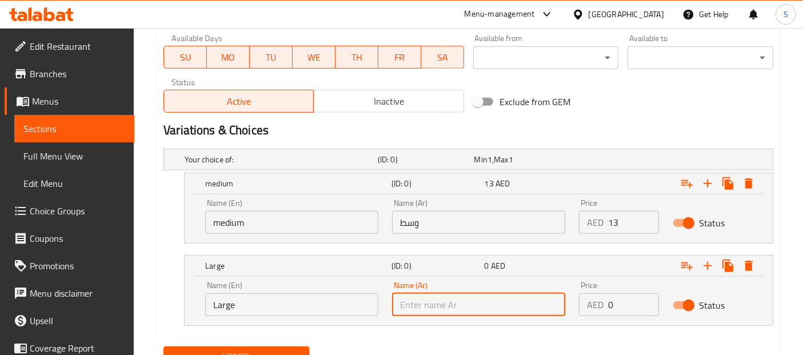
type input "كبير"
drag, startPoint x: 623, startPoint y: 304, endPoint x: 602, endPoint y: 304, distance: 21.1
click at [602, 304] on div "AED 0 Price" at bounding box center [618, 304] width 79 height 23
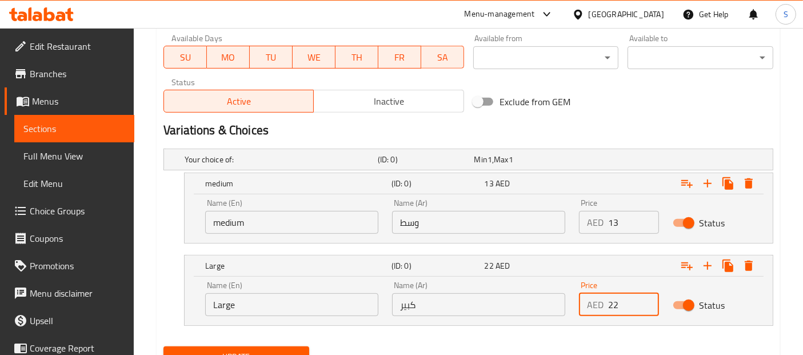
type input "22"
click at [269, 350] on span "Update" at bounding box center [236, 357] width 127 height 14
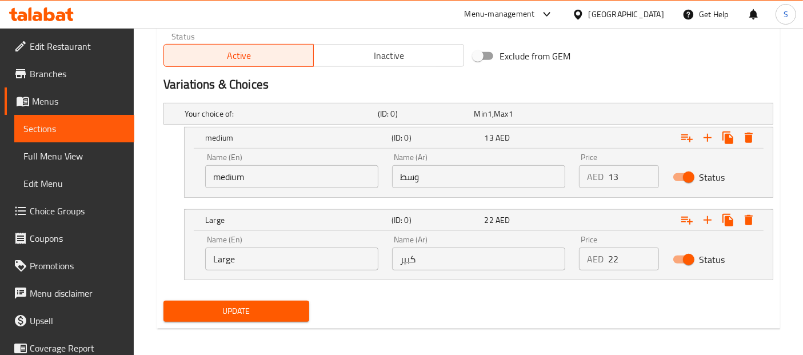
scroll to position [591, 0]
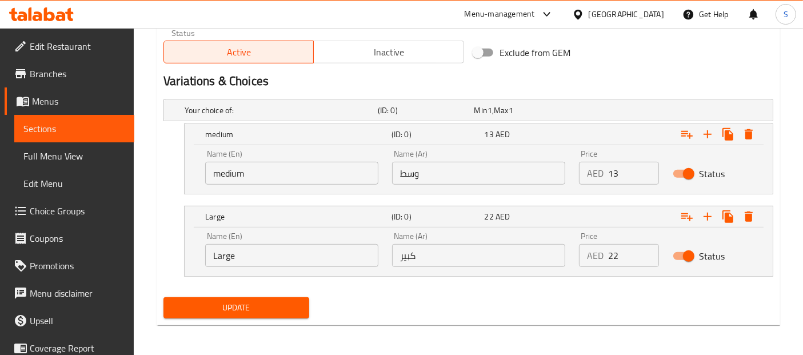
drag, startPoint x: 257, startPoint y: 317, endPoint x: 266, endPoint y: 308, distance: 12.9
click at [266, 308] on div "Update" at bounding box center [236, 308] width 155 height 30
click at [266, 308] on span "Update" at bounding box center [236, 308] width 127 height 14
